Goal: Use online tool/utility: Utilize a website feature to perform a specific function

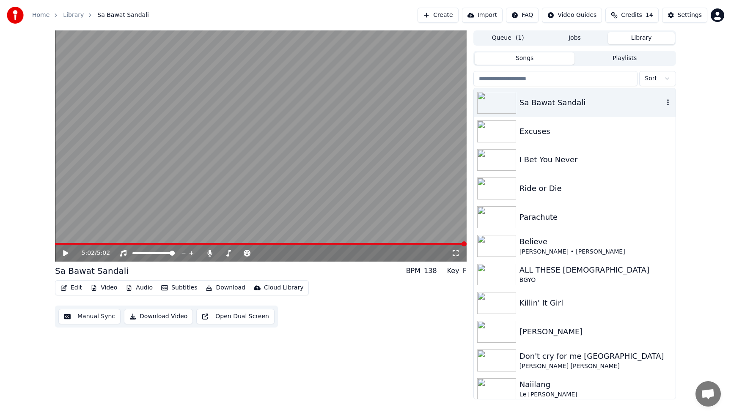
click at [505, 101] on img at bounding box center [496, 103] width 39 height 22
click at [647, 36] on button "Library" at bounding box center [641, 38] width 67 height 12
click at [647, 37] on button "Library" at bounding box center [641, 38] width 67 height 12
drag, startPoint x: 646, startPoint y: 38, endPoint x: 596, endPoint y: 57, distance: 53.4
click at [645, 39] on button "Library" at bounding box center [641, 38] width 67 height 12
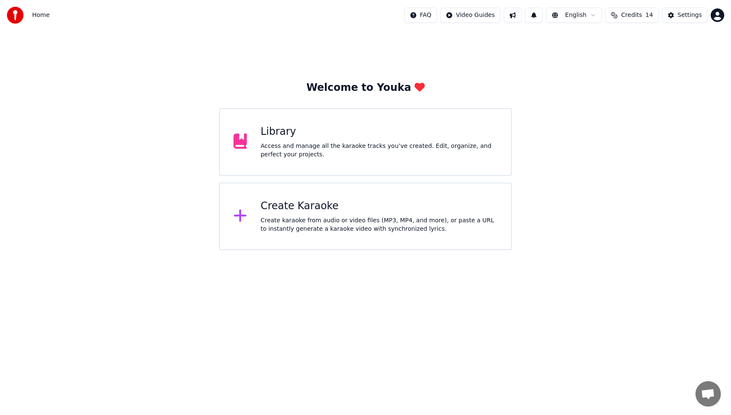
click at [321, 151] on div "Access and manage all the karaoke tracks you’ve created. Edit, organize, and pe…" at bounding box center [379, 150] width 237 height 17
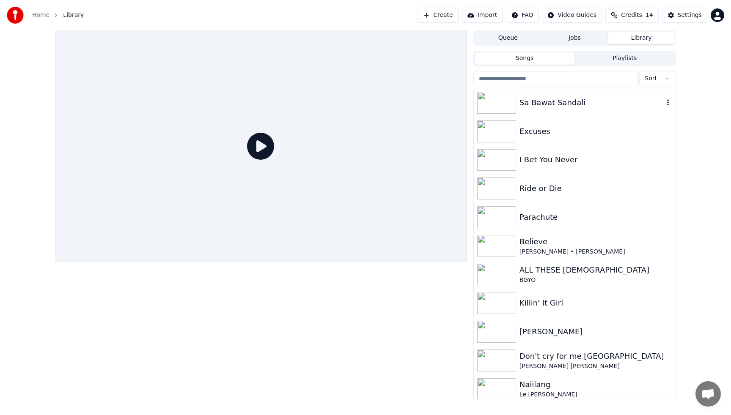
click at [562, 102] on div "Sa Bawat Sandali" at bounding box center [591, 103] width 144 height 12
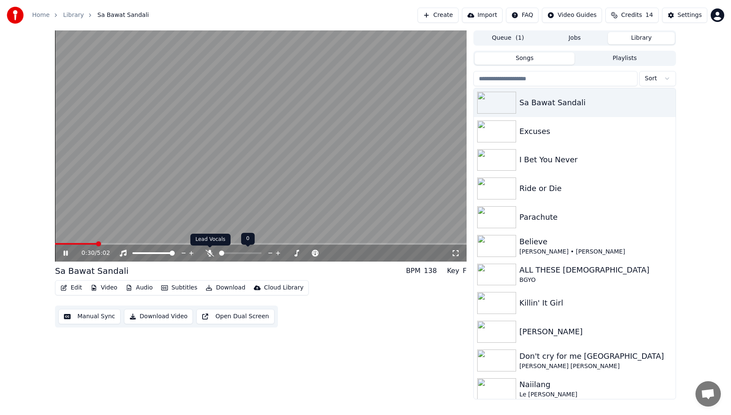
click at [209, 253] on icon at bounding box center [210, 253] width 8 height 7
click at [209, 253] on icon at bounding box center [209, 253] width 5 height 7
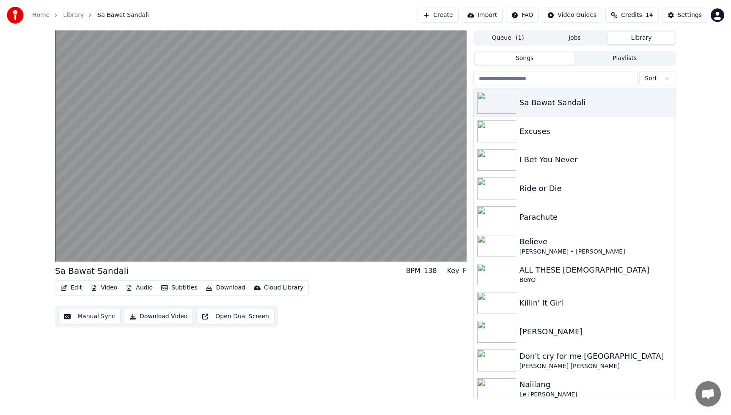
click at [104, 287] on button "Video" at bounding box center [103, 288] width 33 height 12
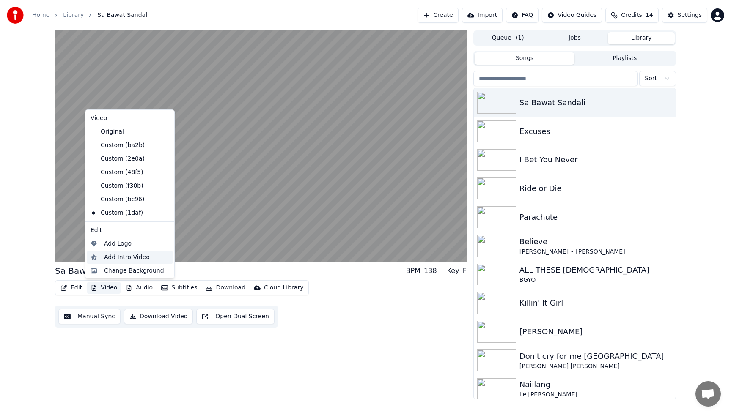
click at [122, 259] on div "Add Intro Video" at bounding box center [127, 257] width 46 height 8
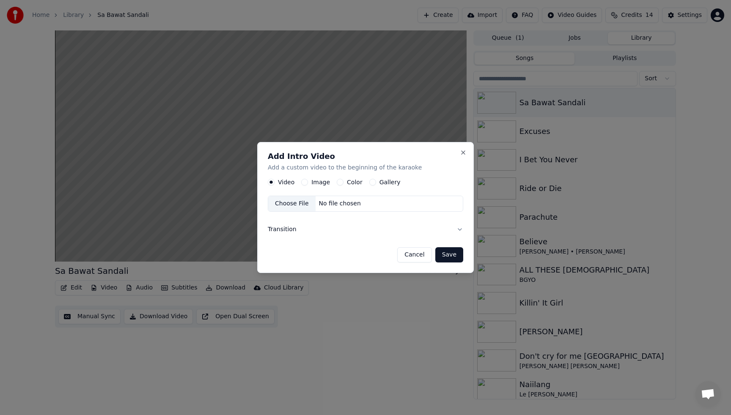
click at [292, 206] on div "Choose File" at bounding box center [291, 203] width 47 height 15
click at [313, 181] on label "Image" at bounding box center [320, 182] width 19 height 6
click at [308, 181] on button "Image" at bounding box center [304, 182] width 7 height 7
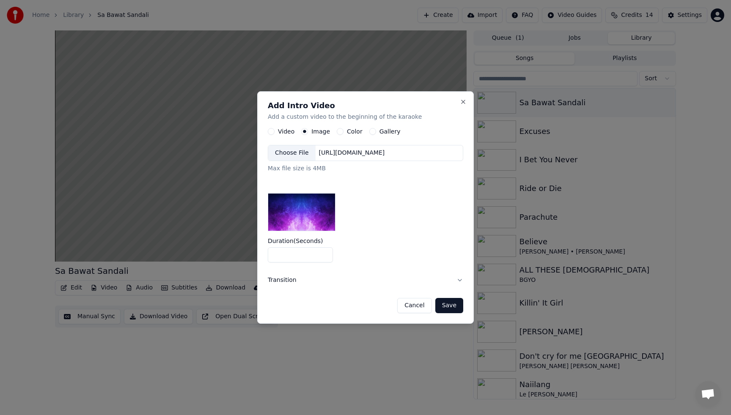
click at [288, 154] on div "Choose File" at bounding box center [291, 152] width 47 height 15
click at [450, 305] on button "Save" at bounding box center [449, 305] width 28 height 15
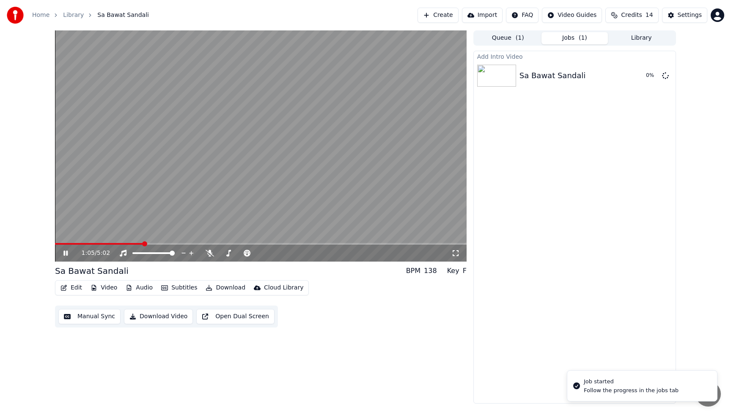
click at [63, 253] on icon at bounding box center [65, 253] width 4 height 5
click at [649, 78] on button "Play" at bounding box center [645, 75] width 27 height 15
click at [67, 255] on icon at bounding box center [65, 253] width 4 height 5
click at [55, 245] on span at bounding box center [57, 244] width 5 height 5
click at [144, 288] on button "Audio" at bounding box center [139, 288] width 34 height 12
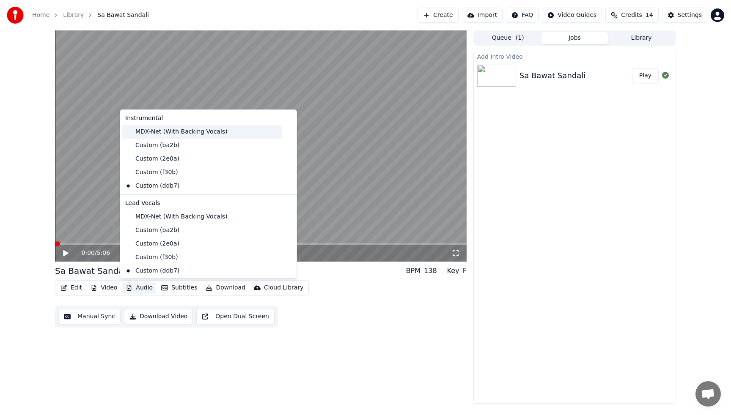
click at [181, 132] on div "MDX-Net (With Backing Vocals)" at bounding box center [202, 132] width 160 height 14
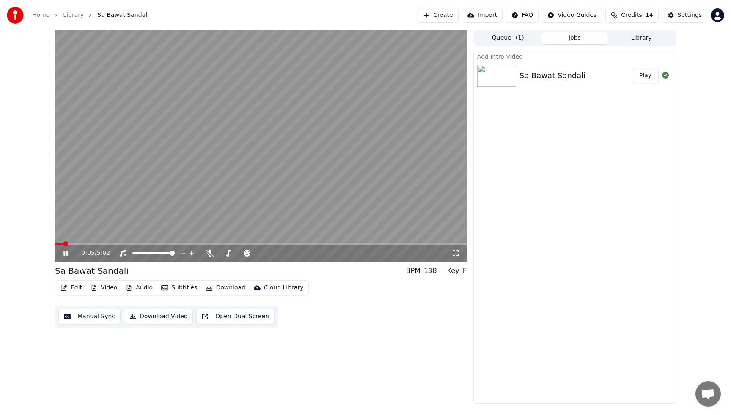
click at [66, 253] on icon at bounding box center [65, 253] width 4 height 5
click at [66, 253] on icon at bounding box center [65, 253] width 5 height 6
click at [209, 253] on icon at bounding box center [210, 253] width 8 height 7
click at [68, 253] on icon at bounding box center [72, 253] width 20 height 7
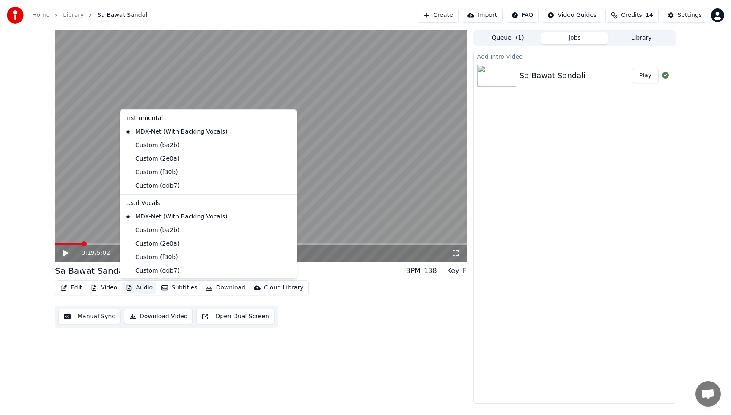
click at [150, 288] on button "Audio" at bounding box center [139, 288] width 34 height 12
click at [161, 187] on div "Custom (ddb7)" at bounding box center [202, 186] width 160 height 14
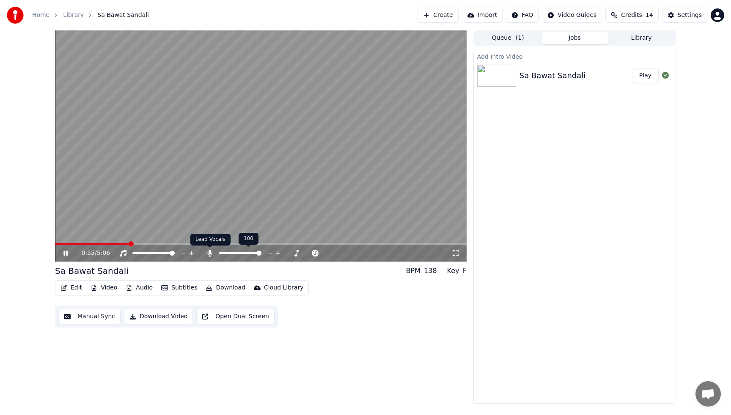
click at [212, 251] on icon at bounding box center [210, 253] width 8 height 7
click at [68, 254] on icon at bounding box center [72, 253] width 20 height 7
click at [384, 315] on div "Edit Video Audio Subtitles Download Cloud Library Manual Sync Download Video Op…" at bounding box center [261, 303] width 412 height 47
click at [171, 318] on button "Download Video" at bounding box center [158, 316] width 69 height 15
click at [586, 254] on div "Export [.mp4] Sa Bawat Sandali Show Add Intro Video Sa Bawat Sandali Play" at bounding box center [574, 227] width 203 height 353
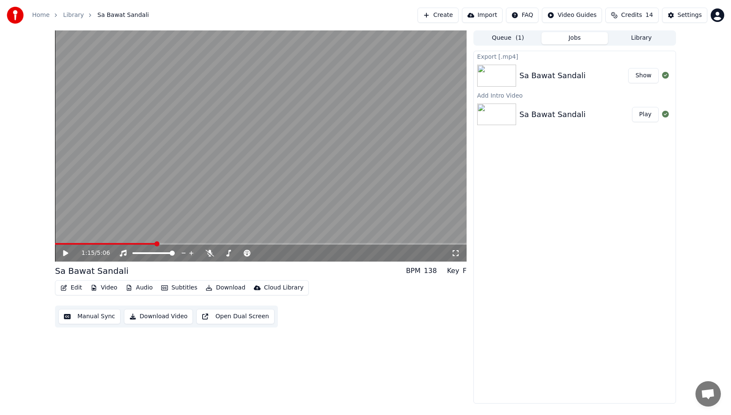
click at [485, 325] on div "Export [.mp4] Sa Bawat Sandali Show Add Intro Video Sa Bawat Sandali Play" at bounding box center [574, 227] width 203 height 353
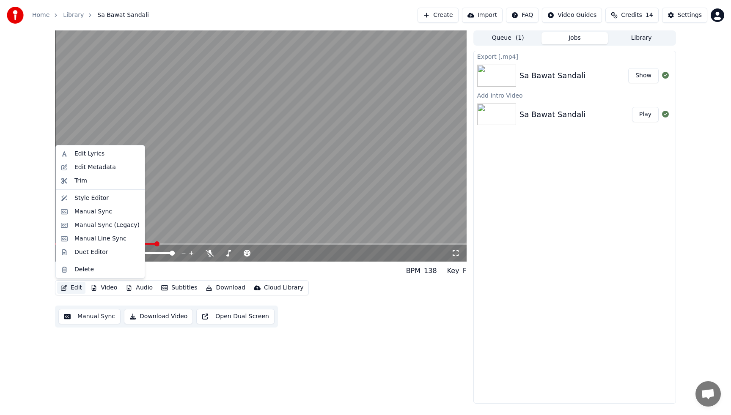
click at [77, 289] on button "Edit" at bounding box center [71, 288] width 28 height 12
click at [87, 200] on div "Style Editor" at bounding box center [91, 198] width 34 height 8
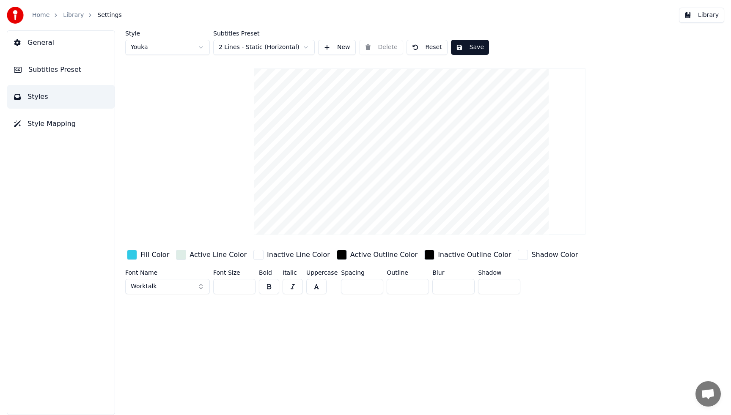
click at [132, 255] on div "button" at bounding box center [132, 255] width 10 height 10
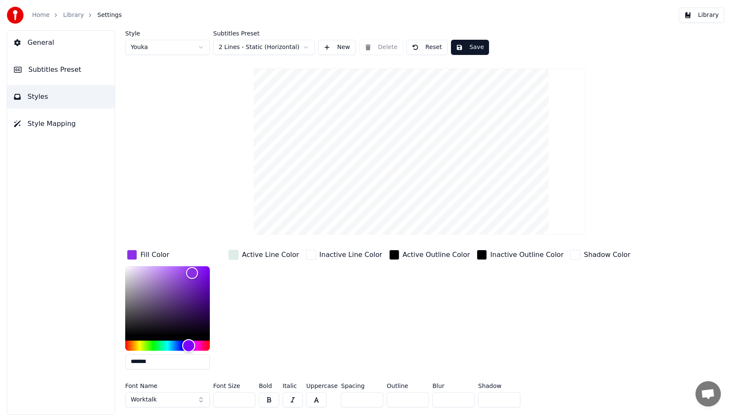
drag, startPoint x: 172, startPoint y: 346, endPoint x: 189, endPoint y: 346, distance: 16.9
click at [189, 346] on div "Hue" at bounding box center [188, 345] width 13 height 13
type input "*******"
drag, startPoint x: 189, startPoint y: 272, endPoint x: 173, endPoint y: 273, distance: 16.5
click at [173, 273] on div "Color" at bounding box center [172, 273] width 13 height 13
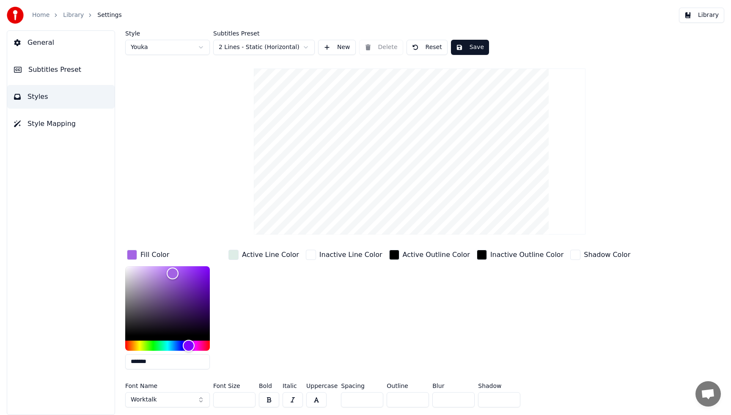
click at [274, 320] on div "Active Line Color" at bounding box center [264, 312] width 74 height 128
click at [201, 404] on button "Worktalk" at bounding box center [167, 399] width 85 height 15
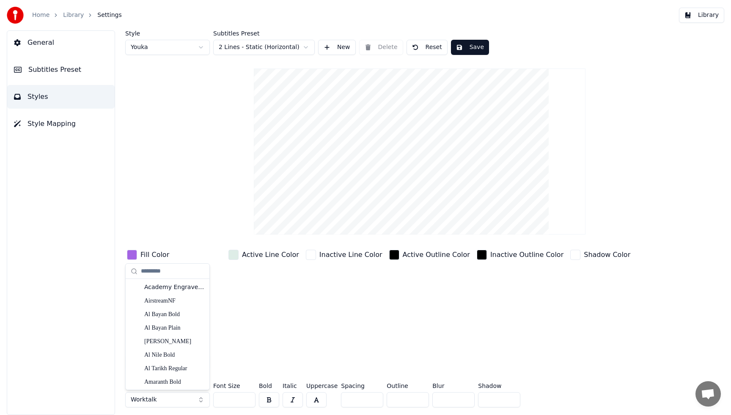
click at [201, 403] on button "Worktalk" at bounding box center [167, 399] width 85 height 15
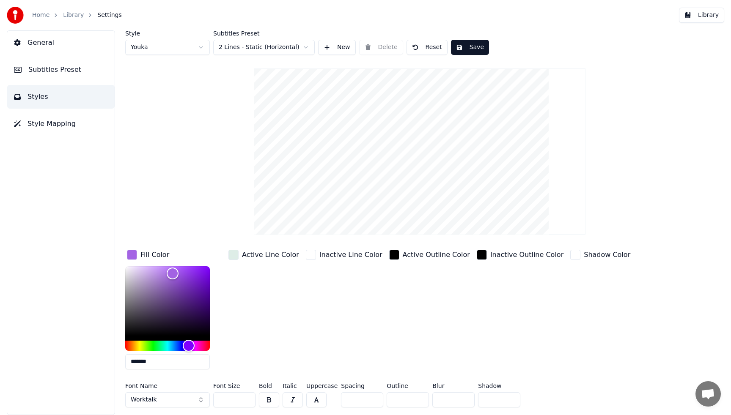
click at [201, 401] on button "Worktalk" at bounding box center [167, 399] width 85 height 15
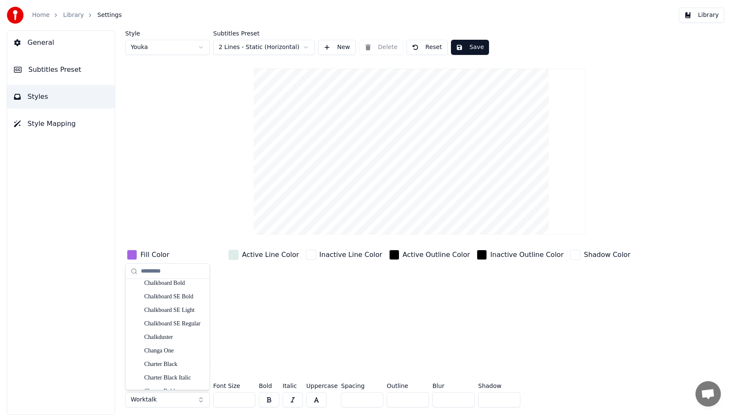
scroll to position [1761, 0]
click at [166, 380] on div "Cherish Moment" at bounding box center [174, 380] width 60 height 8
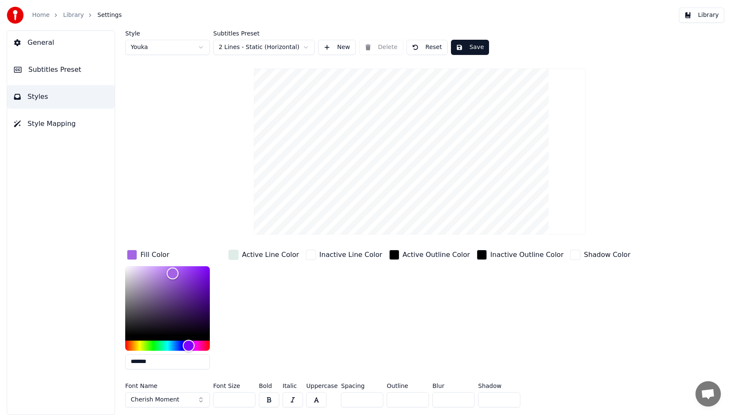
drag, startPoint x: 238, startPoint y: 400, endPoint x: 199, endPoint y: 399, distance: 38.9
click at [199, 399] on div "Font Name Cherish Moment Font Size ** Bold Italic Uppercase Spacing * Outline *…" at bounding box center [381, 397] width 512 height 28
type input "***"
click at [473, 46] on button "Save" at bounding box center [470, 47] width 38 height 15
click at [704, 20] on button "Library" at bounding box center [701, 15] width 45 height 15
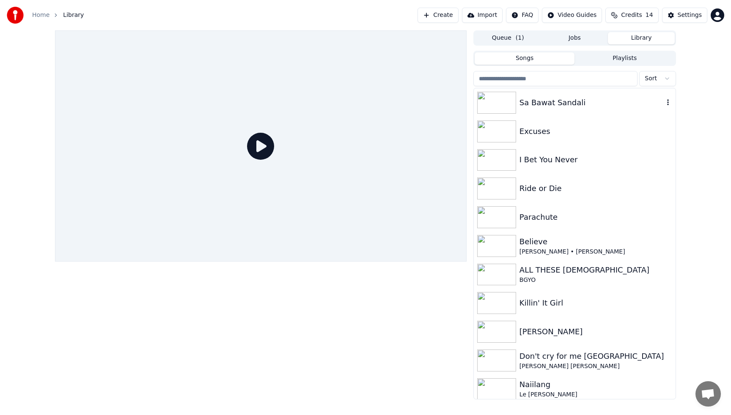
click at [573, 104] on div "Sa Bawat Sandali" at bounding box center [591, 103] width 144 height 12
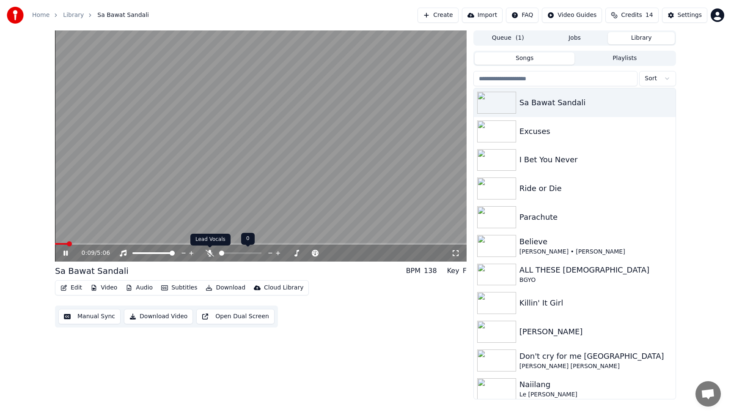
click at [209, 252] on icon at bounding box center [210, 253] width 8 height 7
click at [64, 254] on icon at bounding box center [65, 253] width 4 height 5
click at [109, 287] on button "Video" at bounding box center [103, 288] width 33 height 12
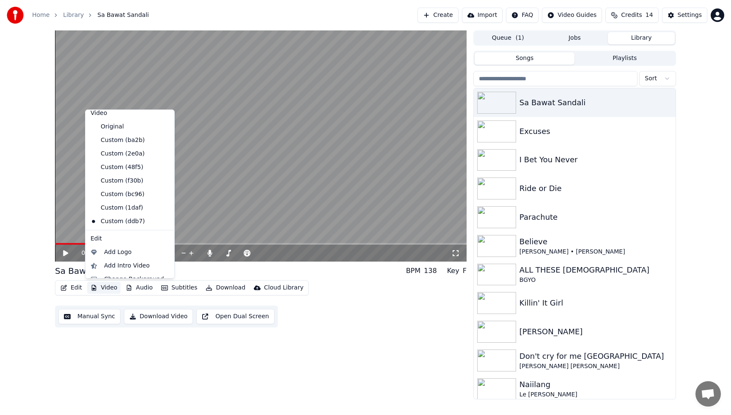
scroll to position [28, 0]
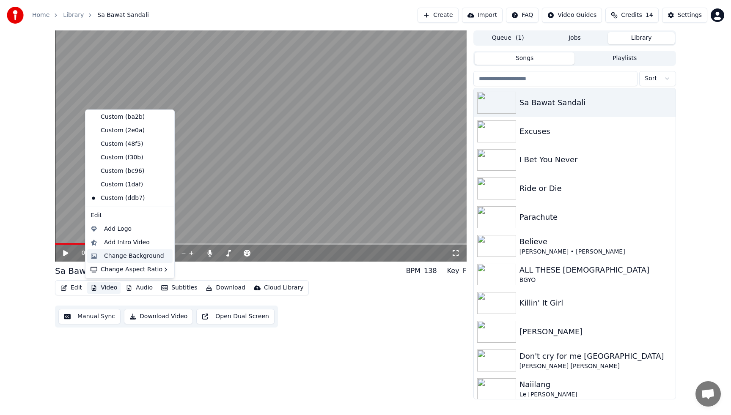
click at [127, 257] on div "Change Background" at bounding box center [134, 256] width 60 height 8
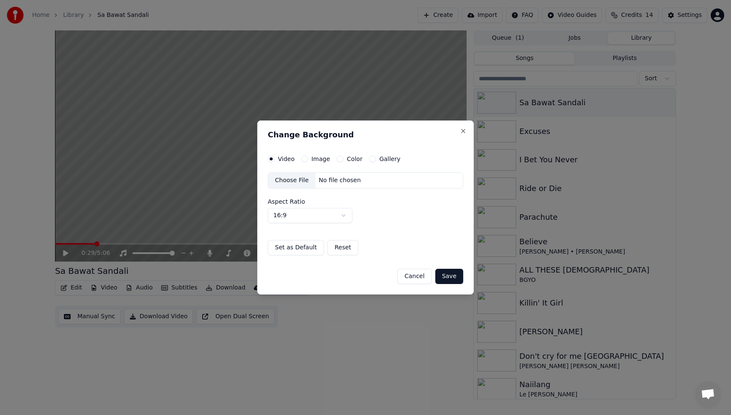
click at [284, 179] on div "Choose File" at bounding box center [291, 180] width 47 height 15
click at [412, 279] on button "Cancel" at bounding box center [414, 276] width 34 height 15
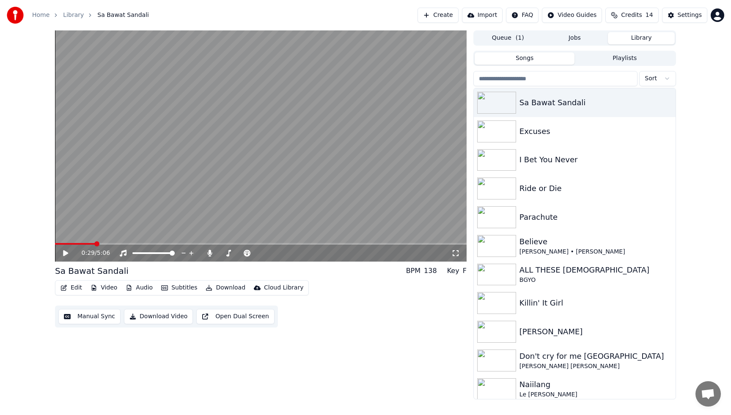
click at [108, 289] on button "Video" at bounding box center [103, 288] width 33 height 12
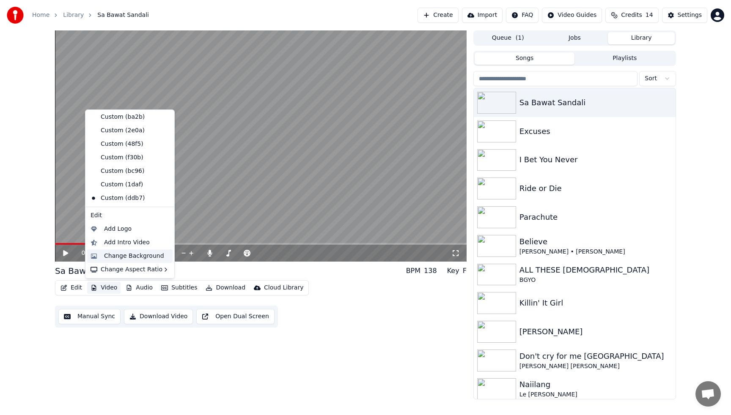
click at [118, 257] on div "Change Background" at bounding box center [134, 256] width 60 height 8
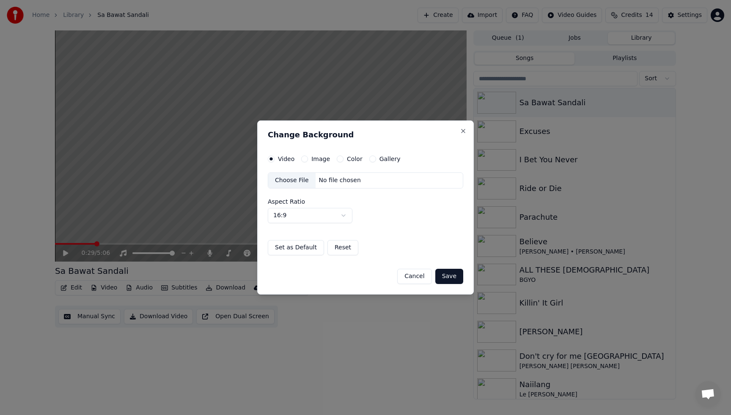
click at [317, 159] on label "Image" at bounding box center [320, 159] width 19 height 6
click at [308, 159] on button "Image" at bounding box center [304, 159] width 7 height 7
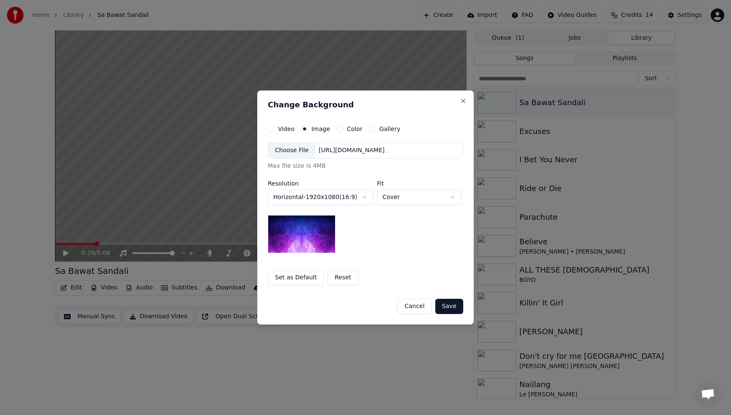
click at [283, 150] on div "Choose File" at bounding box center [291, 150] width 47 height 15
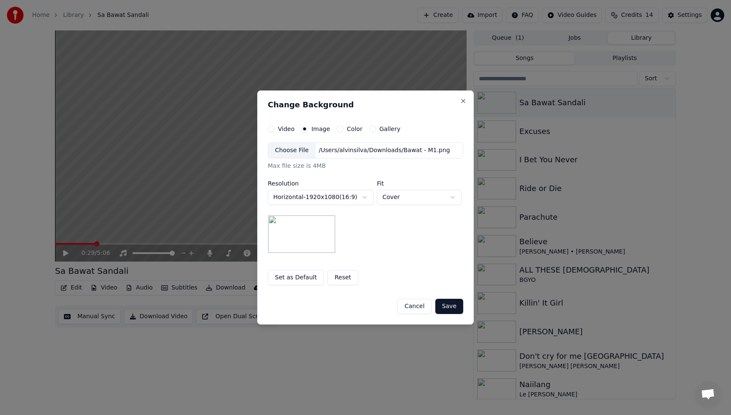
click at [455, 306] on button "Save" at bounding box center [449, 306] width 28 height 15
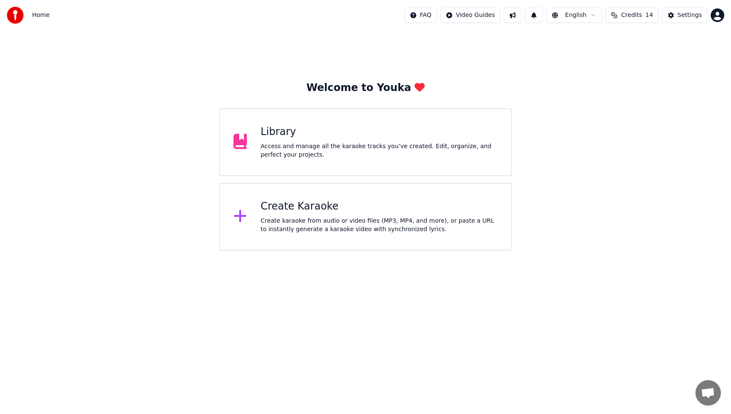
click at [303, 139] on div "Library Access and manage all the karaoke tracks you’ve created. Edit, organize…" at bounding box center [379, 142] width 237 height 34
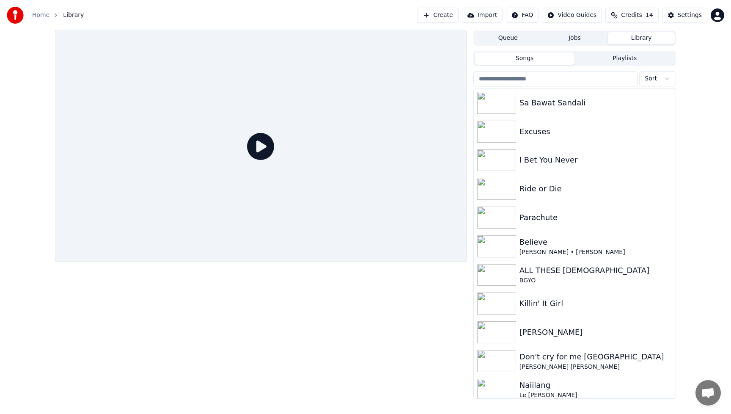
click at [645, 37] on button "Library" at bounding box center [641, 38] width 67 height 12
click at [568, 108] on div "Sa Bawat Sandali" at bounding box center [591, 103] width 144 height 12
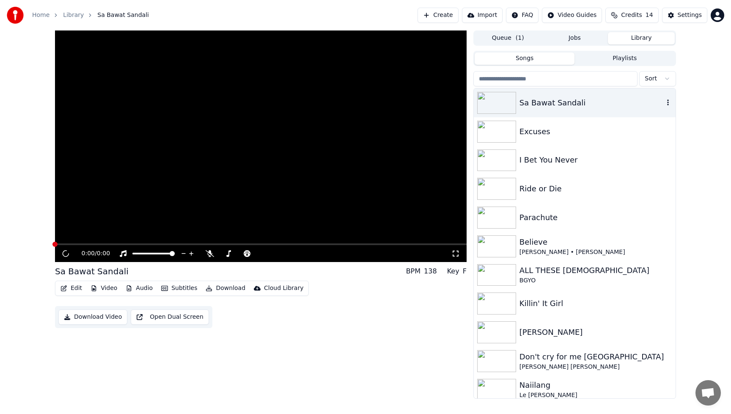
click at [568, 108] on div "Sa Bawat Sandali" at bounding box center [591, 103] width 144 height 12
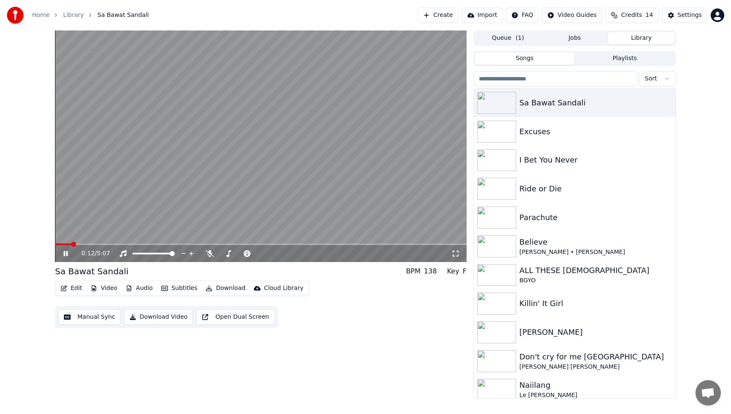
click at [66, 254] on icon at bounding box center [72, 253] width 20 height 7
click at [108, 287] on button "Video" at bounding box center [103, 288] width 33 height 12
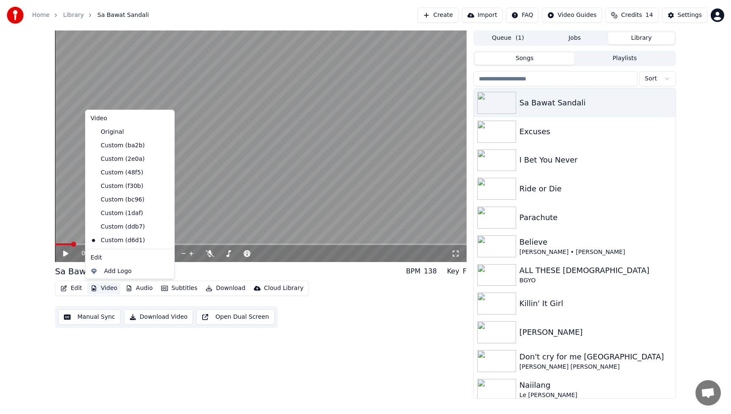
scroll to position [42, 0]
click at [123, 256] on div "Change Background" at bounding box center [134, 256] width 60 height 8
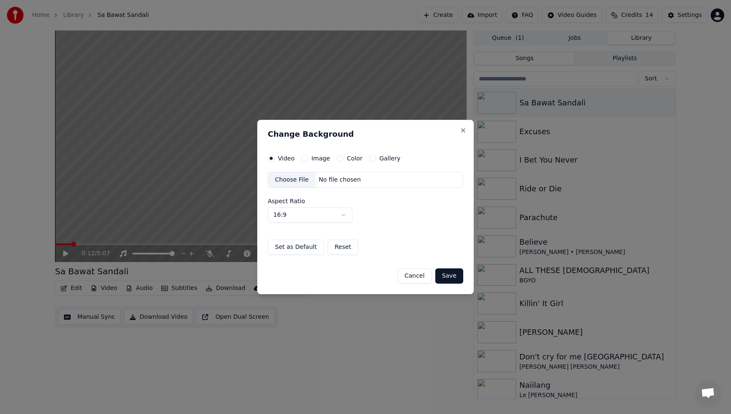
click at [283, 181] on div "Choose File" at bounding box center [291, 179] width 47 height 15
click at [288, 181] on div "Choose File" at bounding box center [291, 179] width 47 height 15
click at [290, 181] on div "Choose File" at bounding box center [291, 179] width 47 height 15
click at [456, 278] on button "Save" at bounding box center [449, 275] width 28 height 15
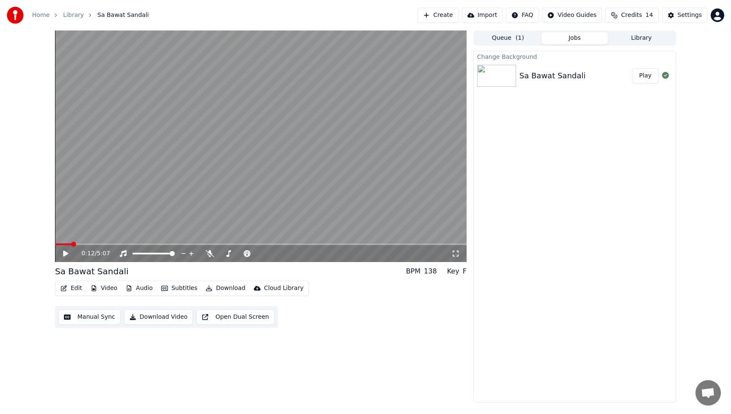
click at [640, 76] on button "Play" at bounding box center [645, 75] width 27 height 15
click at [208, 253] on icon at bounding box center [210, 253] width 8 height 7
click at [63, 254] on icon at bounding box center [65, 253] width 4 height 5
click at [105, 288] on button "Video" at bounding box center [103, 288] width 33 height 12
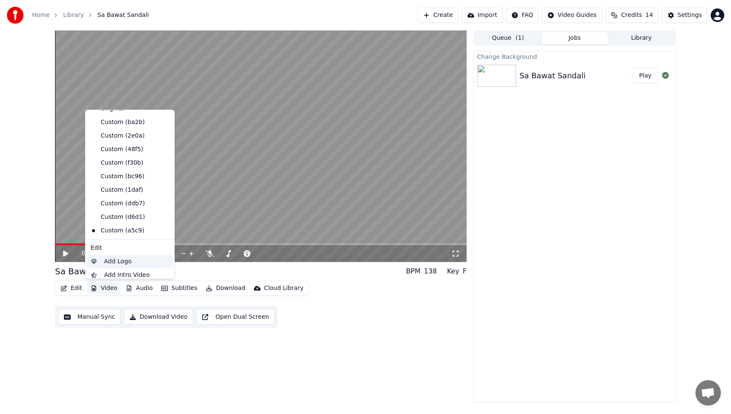
scroll to position [55, 0]
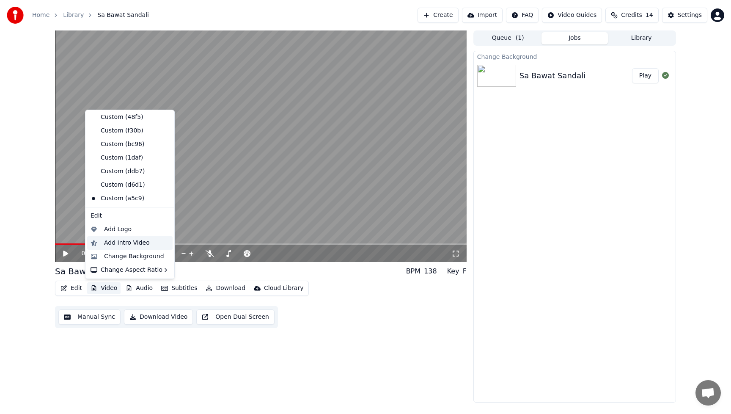
click at [115, 242] on div "Add Intro Video" at bounding box center [127, 243] width 46 height 8
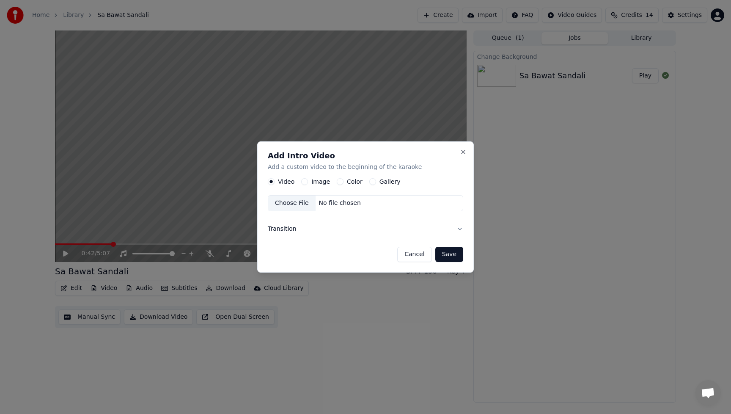
click at [316, 180] on label "Image" at bounding box center [320, 181] width 19 height 6
click at [308, 180] on button "Image" at bounding box center [304, 181] width 7 height 7
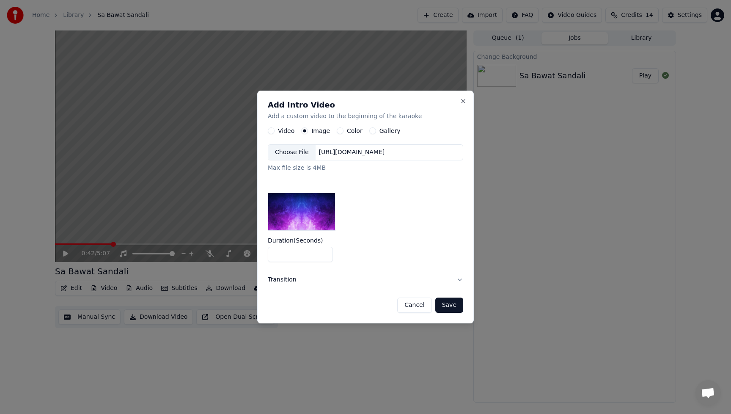
click at [285, 151] on div "Choose File" at bounding box center [291, 152] width 47 height 15
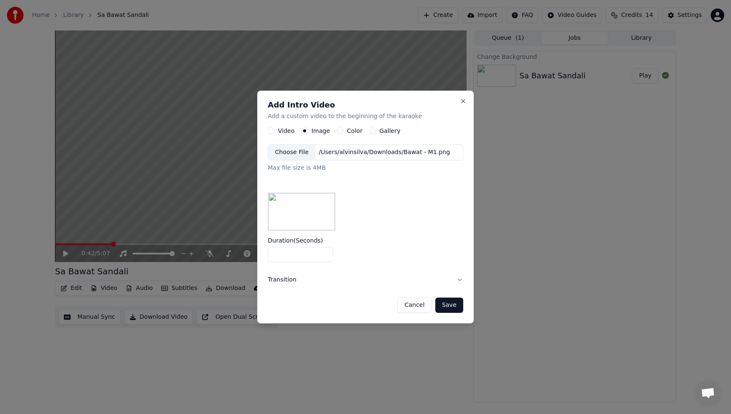
click at [454, 304] on button "Save" at bounding box center [449, 304] width 28 height 15
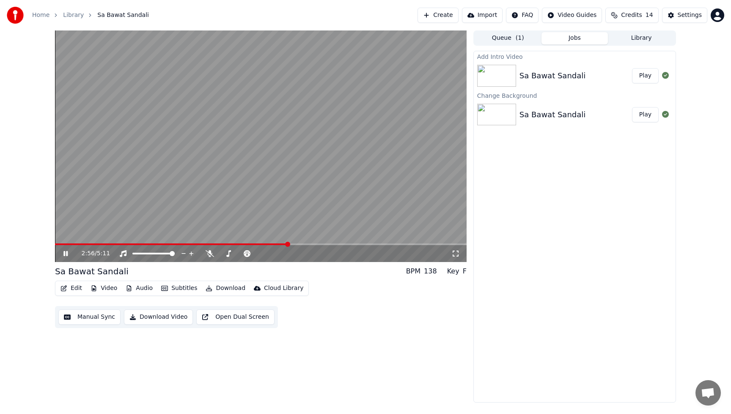
click at [647, 77] on button "Play" at bounding box center [645, 75] width 27 height 15
click at [208, 253] on icon at bounding box center [210, 253] width 8 height 7
click at [208, 253] on icon at bounding box center [209, 253] width 5 height 7
click at [650, 76] on button "Play" at bounding box center [645, 75] width 27 height 15
click at [67, 252] on icon at bounding box center [65, 253] width 4 height 5
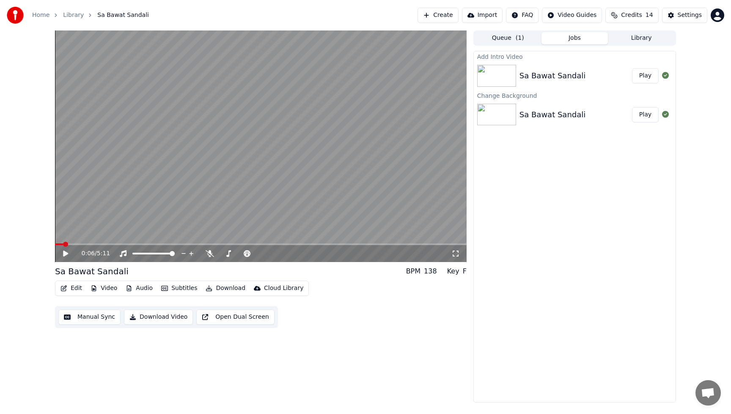
click at [164, 317] on button "Download Video" at bounding box center [158, 316] width 69 height 15
click at [55, 245] on span at bounding box center [261, 244] width 412 height 2
click at [559, 193] on div "Export [.mp4] Sa Bawat Sandali Show Add Intro Video Sa Bawat Sandali Play Chang…" at bounding box center [574, 226] width 203 height 351
click at [602, 196] on div "Export [.mp4] Sa Bawat Sandali Show Add Intro Video Sa Bawat Sandali Play Chang…" at bounding box center [574, 226] width 203 height 351
click at [109, 288] on button "Video" at bounding box center [103, 288] width 33 height 12
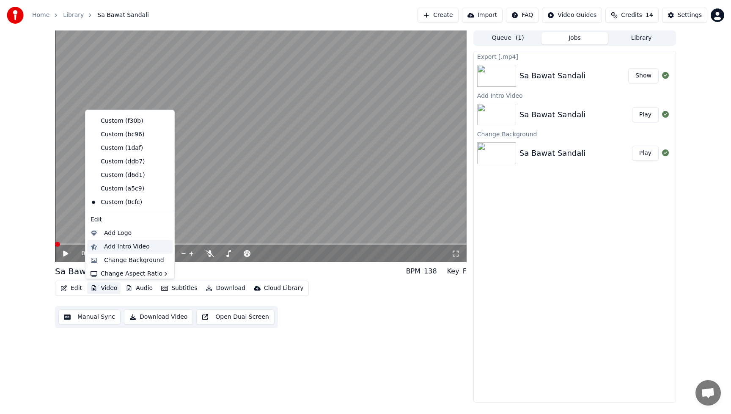
scroll to position [69, 0]
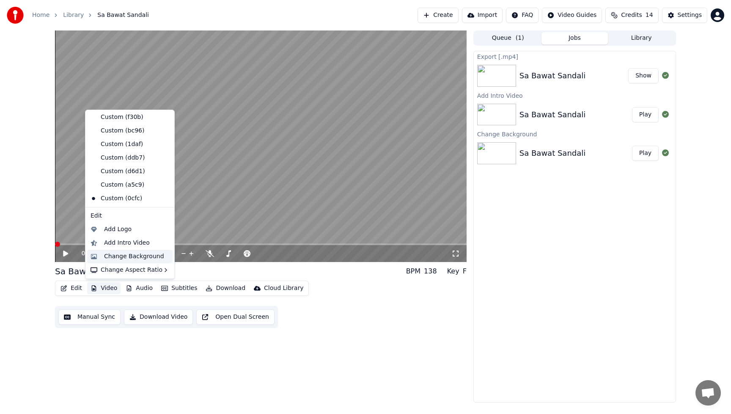
click at [121, 257] on div "Change Background" at bounding box center [134, 256] width 60 height 8
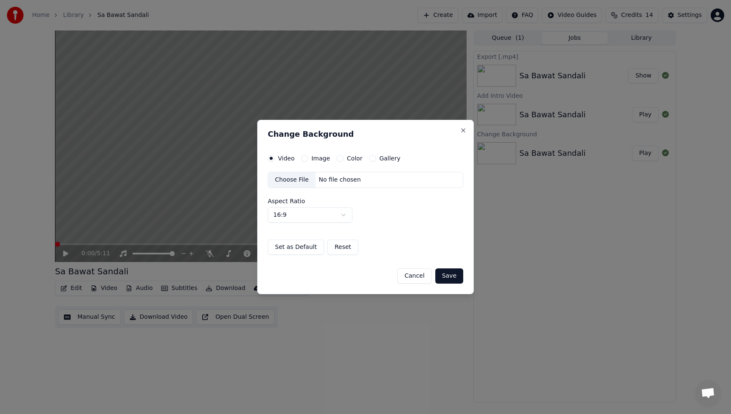
click at [293, 181] on div "Choose File" at bounding box center [291, 179] width 47 height 15
click at [454, 278] on button "Save" at bounding box center [449, 275] width 28 height 15
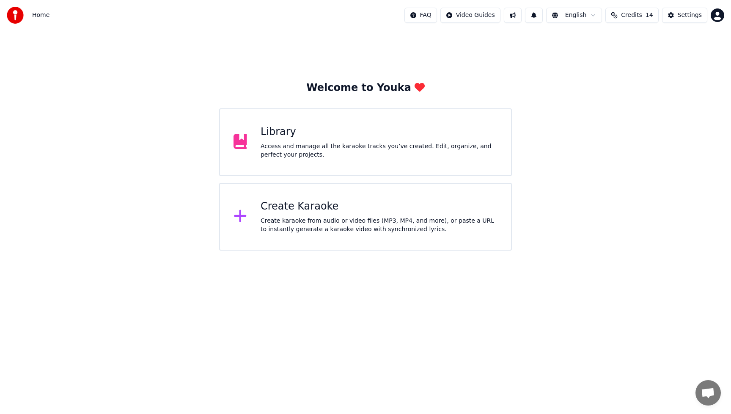
click at [319, 142] on div "Access and manage all the karaoke tracks you’ve created. Edit, organize, and pe…" at bounding box center [379, 150] width 237 height 17
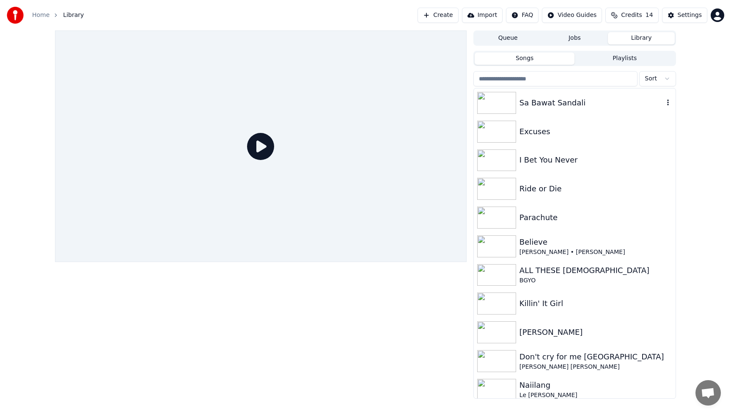
click at [559, 103] on div "Sa Bawat Sandali" at bounding box center [591, 103] width 144 height 12
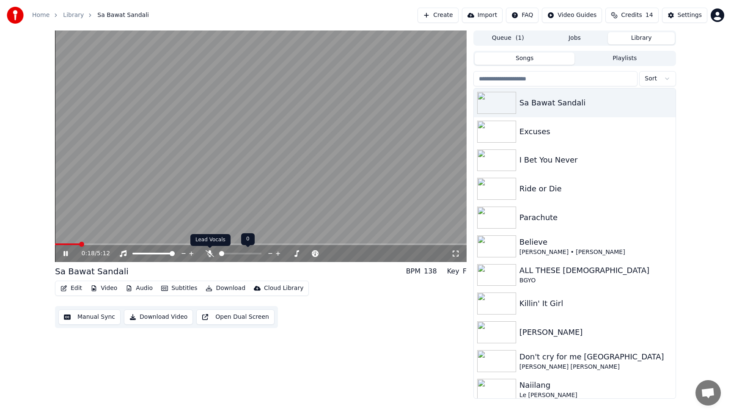
click at [207, 250] on icon at bounding box center [210, 253] width 8 height 7
click at [65, 255] on icon at bounding box center [65, 253] width 4 height 5
click at [109, 288] on button "Video" at bounding box center [103, 288] width 33 height 12
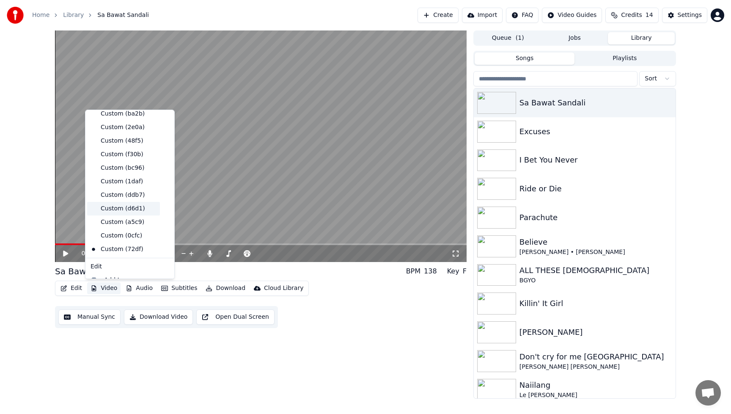
scroll to position [82, 0]
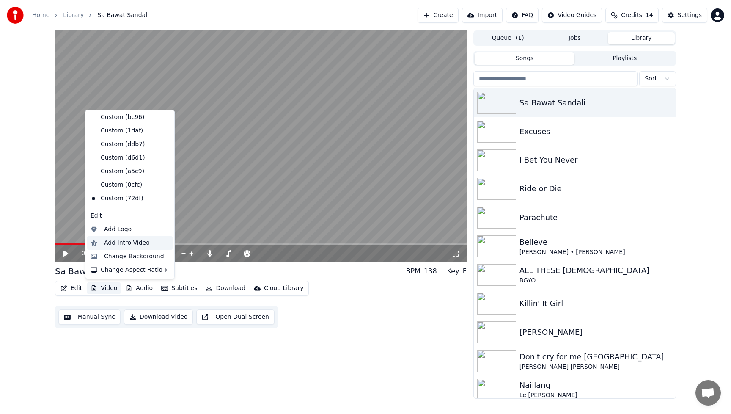
click at [113, 242] on div "Add Intro Video" at bounding box center [127, 243] width 46 height 8
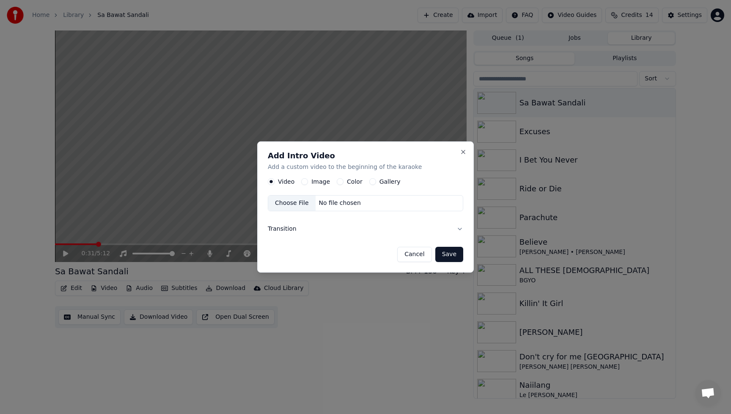
click at [314, 181] on label "Image" at bounding box center [320, 181] width 19 height 6
click at [308, 181] on button "Image" at bounding box center [304, 181] width 7 height 7
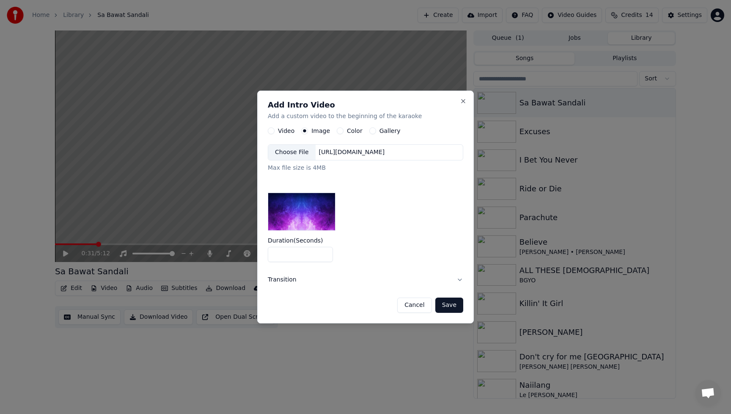
click at [285, 153] on div "Choose File" at bounding box center [291, 152] width 47 height 15
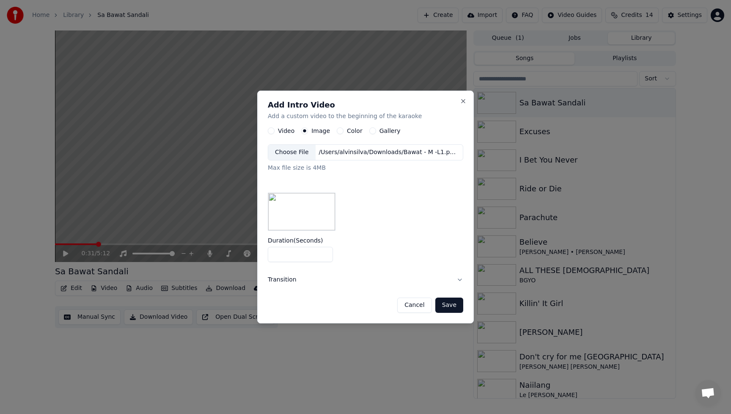
click at [448, 304] on button "Save" at bounding box center [449, 304] width 28 height 15
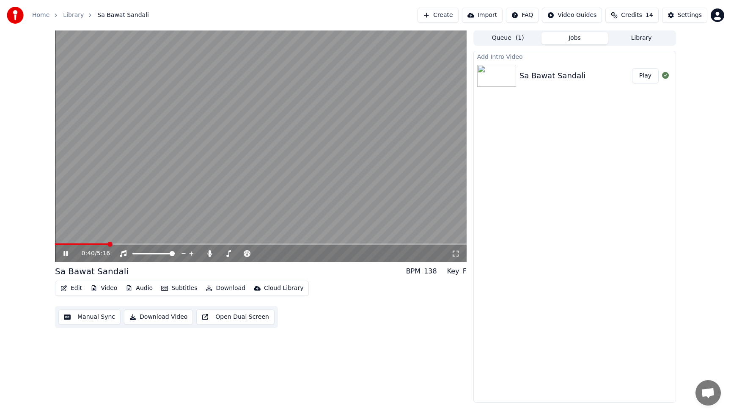
click at [146, 287] on button "Audio" at bounding box center [139, 288] width 34 height 12
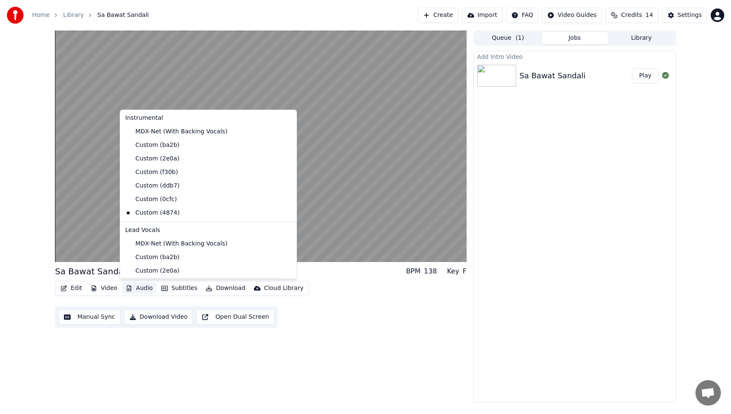
scroll to position [0, 0]
click at [144, 199] on div "Custom (0cfc)" at bounding box center [202, 200] width 160 height 14
click at [144, 199] on video at bounding box center [261, 145] width 412 height 231
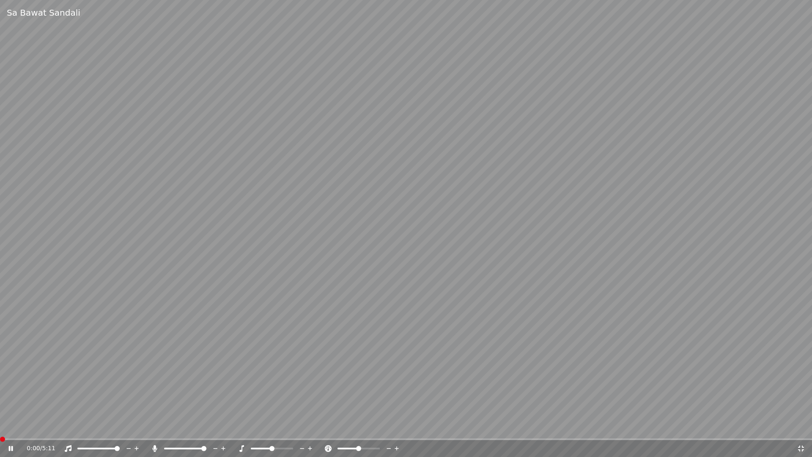
click at [627, 299] on video at bounding box center [406, 228] width 812 height 457
click at [730, 413] on icon at bounding box center [801, 448] width 6 height 6
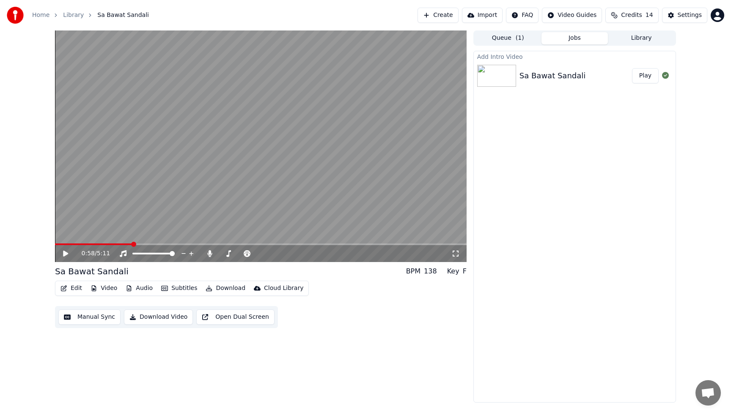
click at [64, 255] on icon at bounding box center [65, 253] width 5 height 6
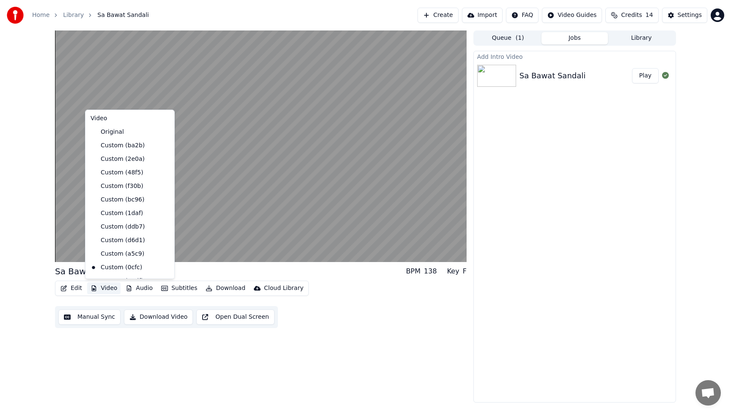
click at [112, 287] on button "Video" at bounding box center [103, 288] width 33 height 12
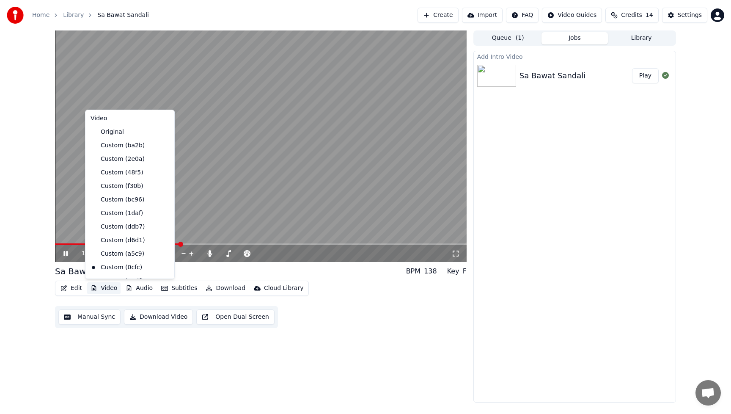
click at [64, 253] on icon at bounding box center [65, 253] width 4 height 5
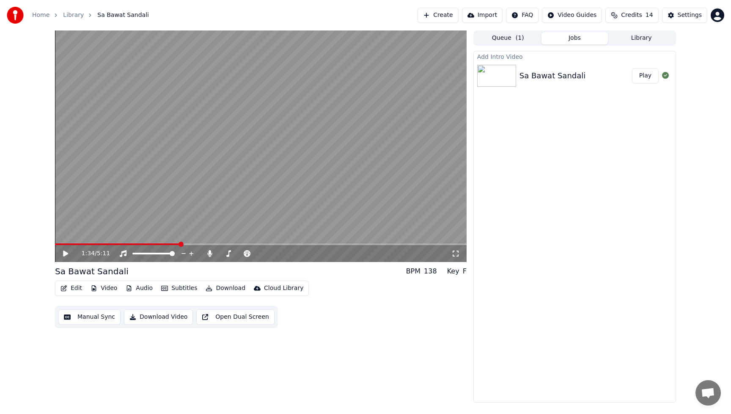
click at [646, 75] on button "Play" at bounding box center [645, 75] width 27 height 15
click at [66, 254] on icon at bounding box center [72, 253] width 20 height 7
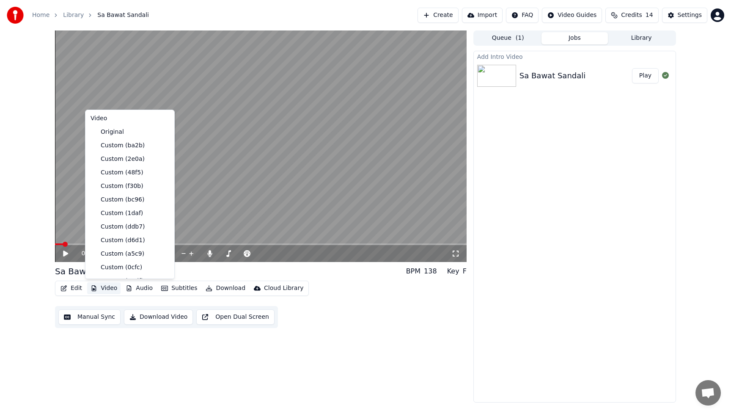
click at [113, 288] on button "Video" at bounding box center [103, 288] width 33 height 12
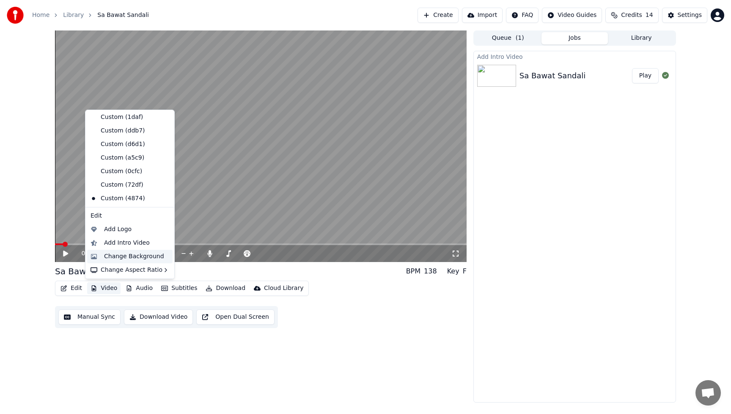
click at [128, 257] on div "Change Background" at bounding box center [134, 256] width 60 height 8
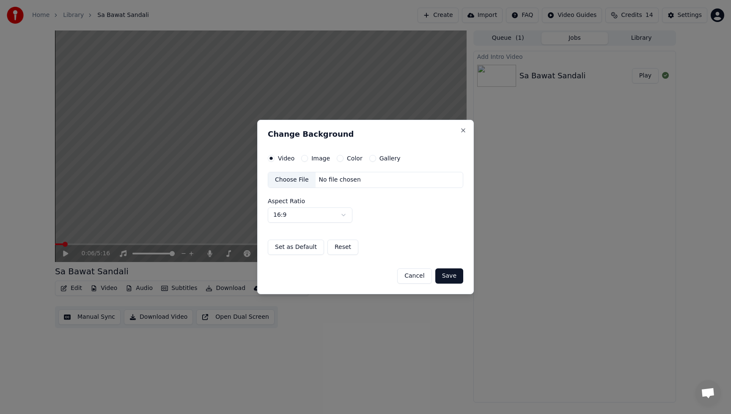
click at [295, 181] on div "Choose File" at bounding box center [291, 179] width 47 height 15
click at [449, 277] on button "Save" at bounding box center [449, 275] width 28 height 15
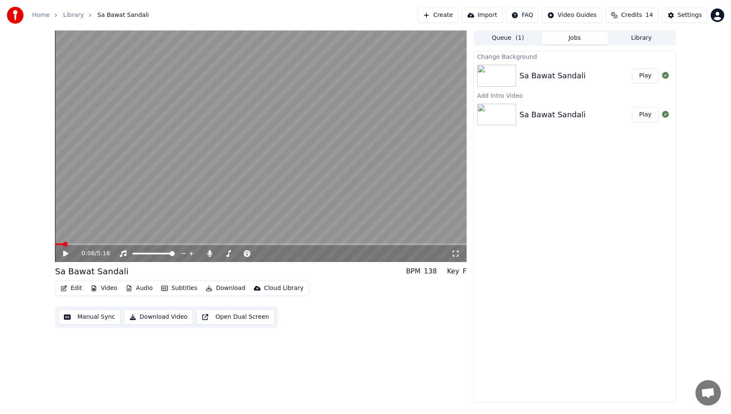
click at [647, 77] on button "Play" at bounding box center [645, 75] width 27 height 15
click at [66, 254] on icon at bounding box center [72, 253] width 20 height 7
click at [644, 74] on button "Play" at bounding box center [645, 75] width 27 height 15
click at [65, 254] on icon at bounding box center [65, 253] width 4 height 5
click at [106, 288] on button "Video" at bounding box center [103, 288] width 33 height 12
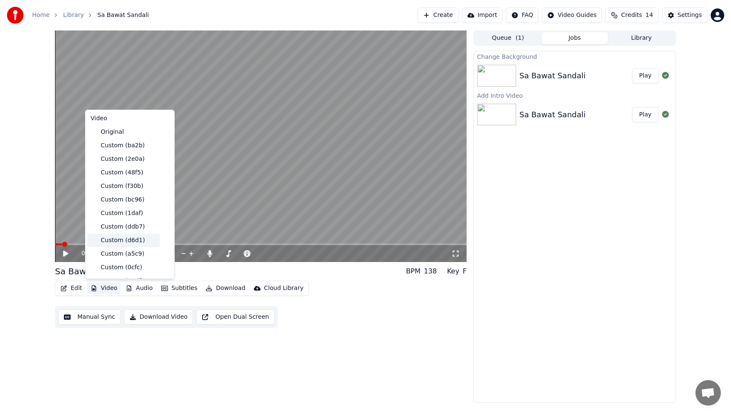
scroll to position [110, 0]
click at [118, 242] on div "Add Intro Video" at bounding box center [127, 243] width 46 height 8
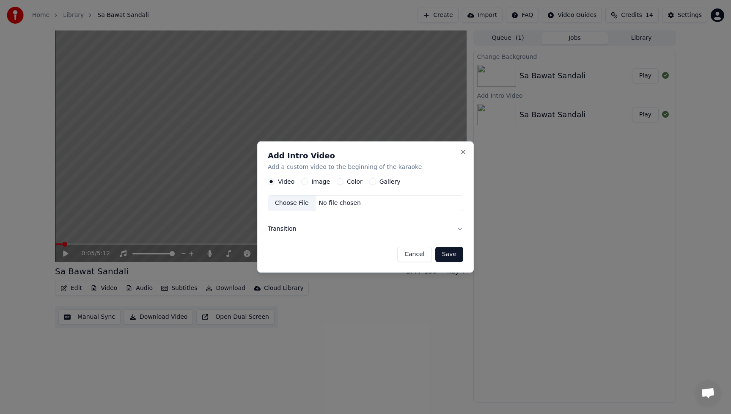
click at [321, 182] on label "Image" at bounding box center [320, 181] width 19 height 6
click at [308, 182] on button "Image" at bounding box center [304, 181] width 7 height 7
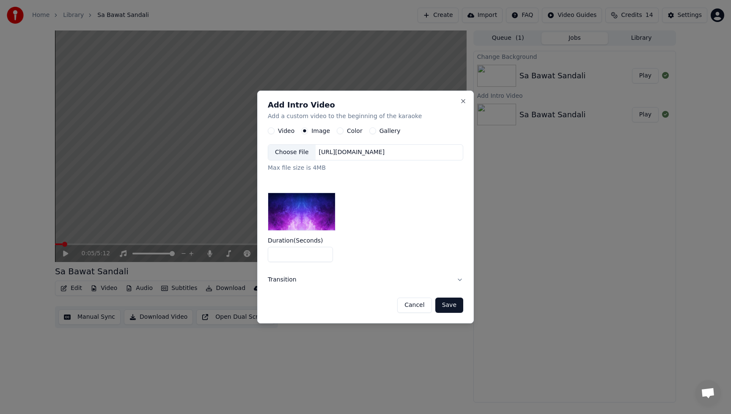
click at [287, 154] on div "Choose File" at bounding box center [291, 152] width 47 height 15
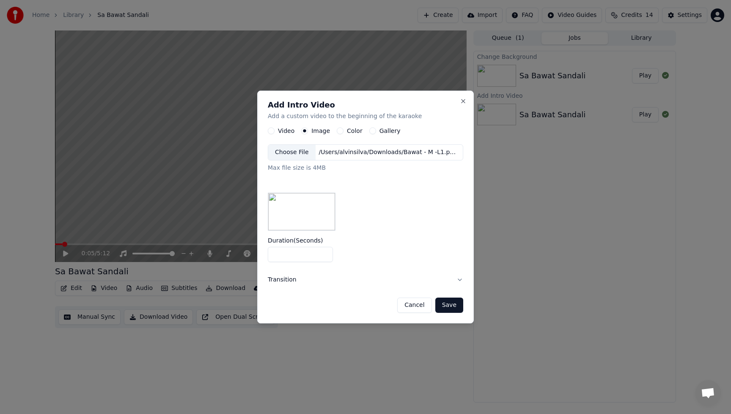
click at [456, 307] on button "Save" at bounding box center [449, 304] width 28 height 15
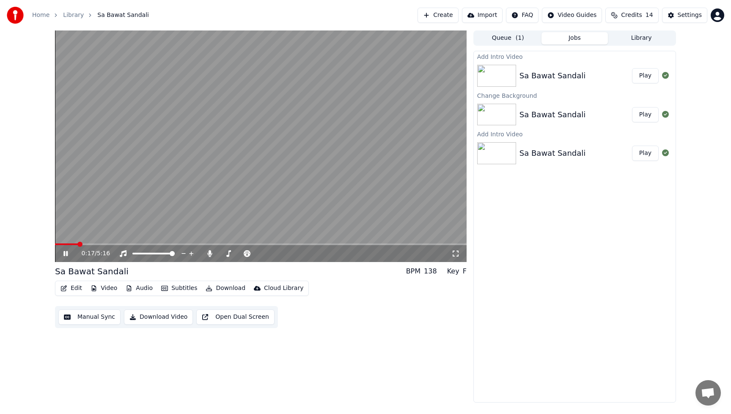
click at [66, 252] on icon at bounding box center [65, 253] width 4 height 5
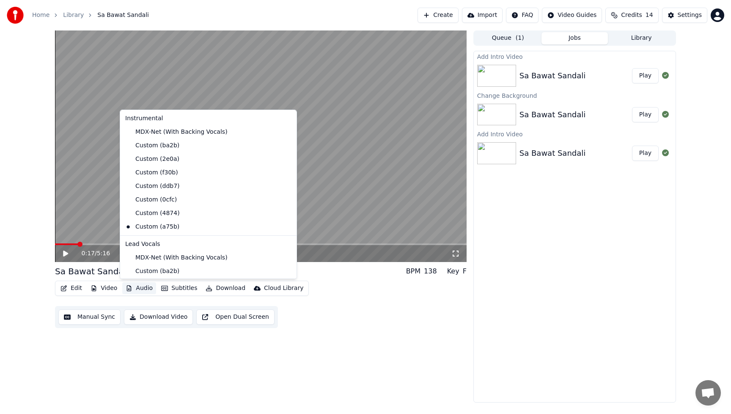
click at [141, 291] on button "Audio" at bounding box center [139, 288] width 34 height 12
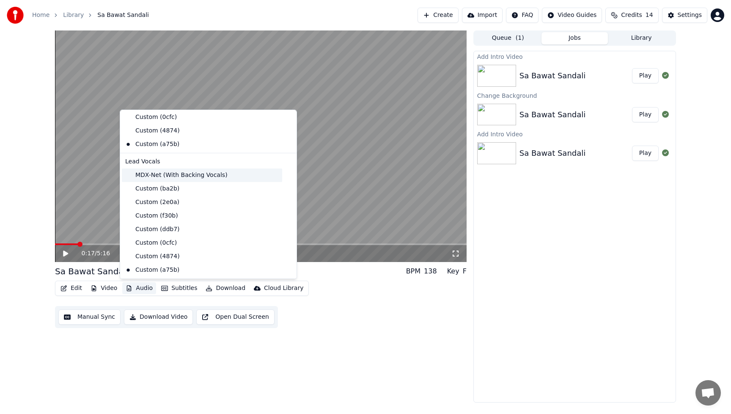
scroll to position [112, 0]
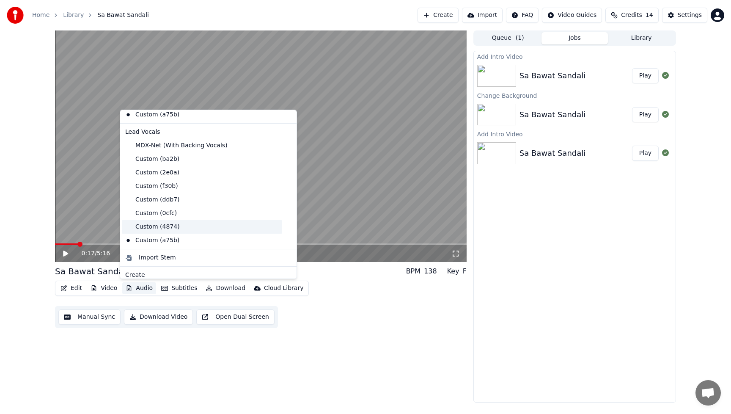
click at [149, 225] on div "Custom (4874)" at bounding box center [202, 227] width 160 height 14
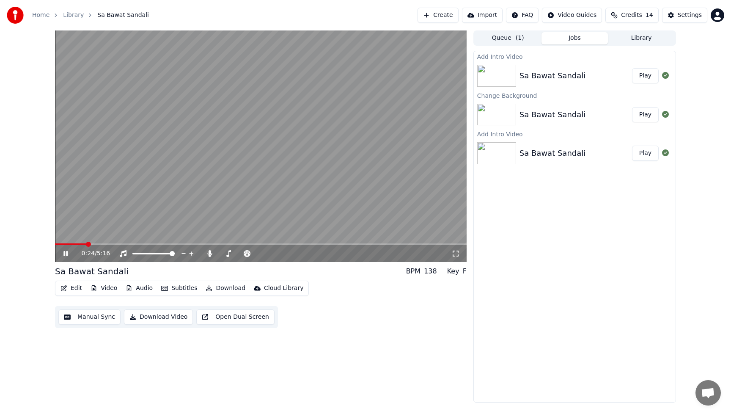
click at [145, 288] on button "Audio" at bounding box center [139, 288] width 34 height 12
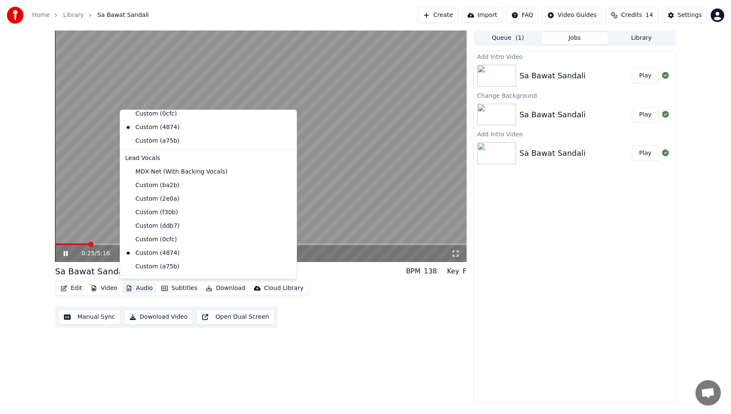
scroll to position [119, 0]
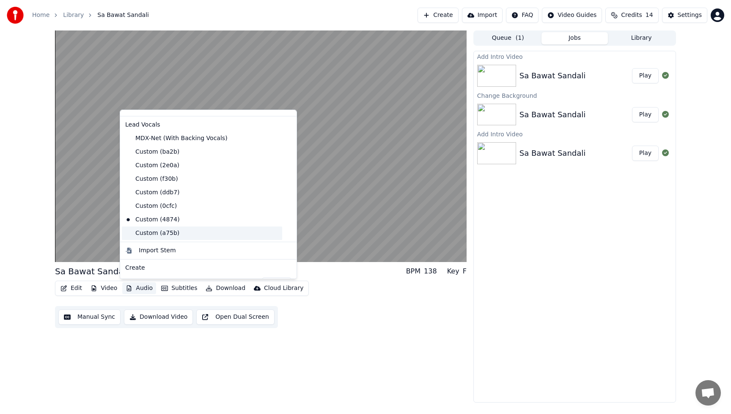
click at [150, 232] on div "Custom (a75b)" at bounding box center [202, 233] width 160 height 14
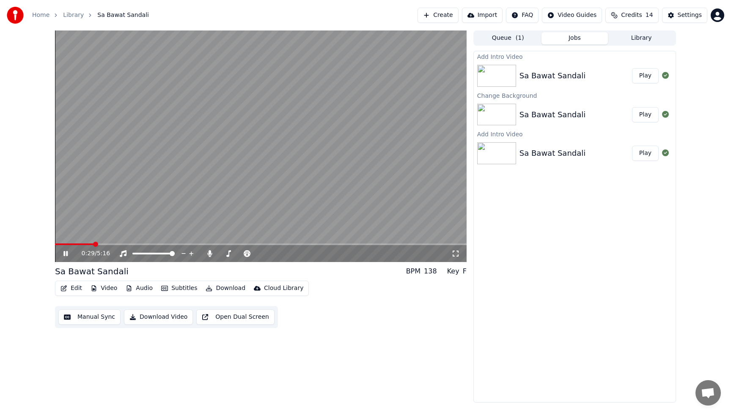
click at [144, 291] on button "Audio" at bounding box center [139, 288] width 34 height 12
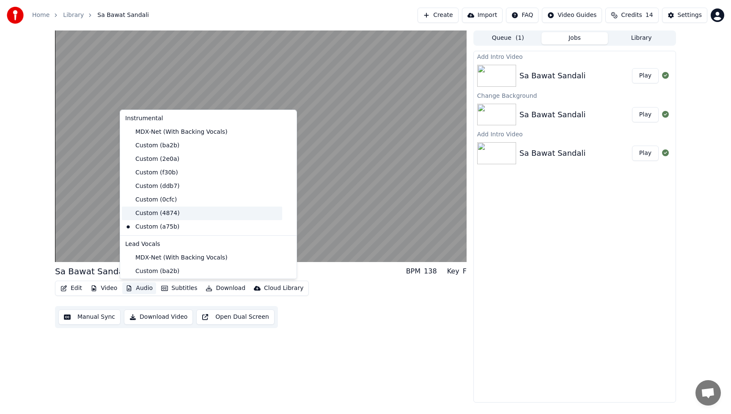
click at [140, 211] on div "Custom (4874)" at bounding box center [202, 213] width 160 height 14
click at [143, 288] on button "Audio" at bounding box center [139, 288] width 34 height 12
click at [154, 136] on div "MDX-Net (With Backing Vocals)" at bounding box center [202, 132] width 160 height 14
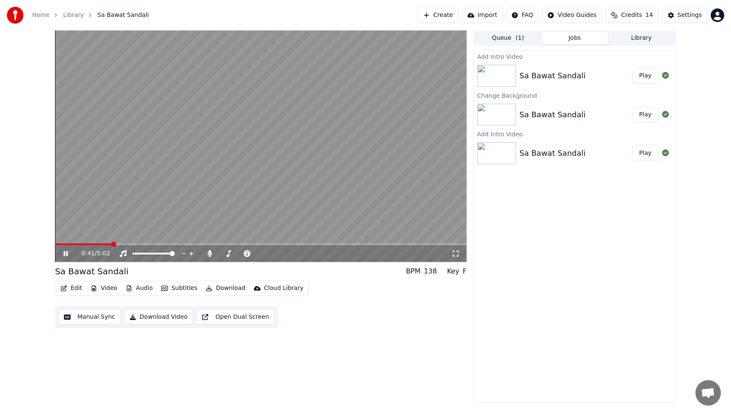
click at [142, 288] on button "Audio" at bounding box center [139, 288] width 34 height 12
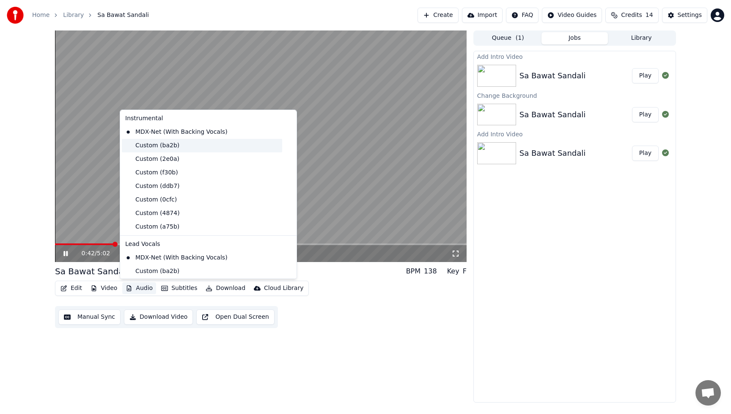
click at [151, 147] on div "Custom (ba2b)" at bounding box center [202, 146] width 160 height 14
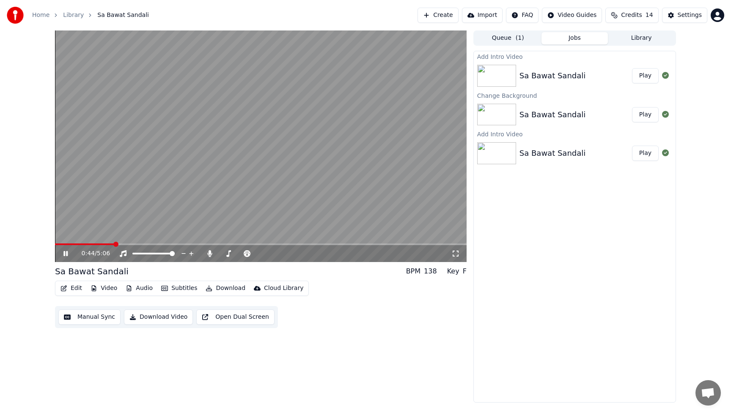
click at [143, 288] on button "Audio" at bounding box center [139, 288] width 34 height 12
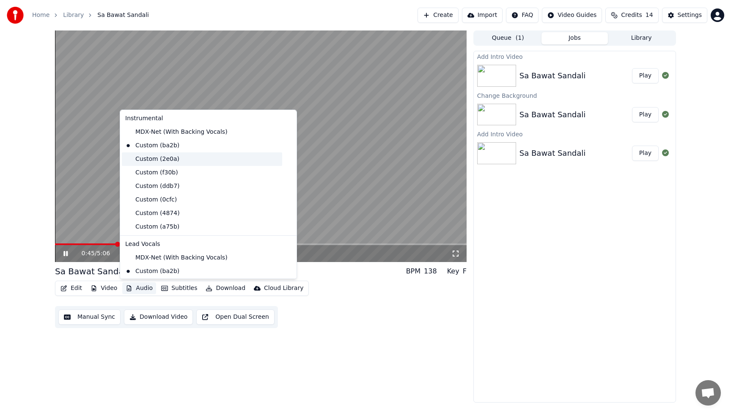
click at [147, 161] on div "Custom (2e0a)" at bounding box center [202, 159] width 160 height 14
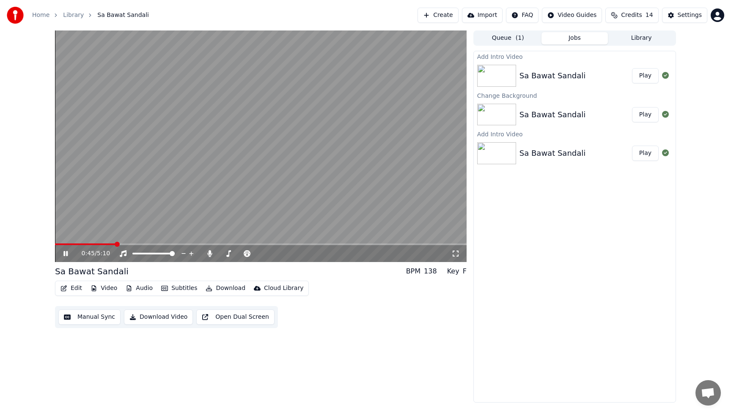
click at [148, 288] on button "Audio" at bounding box center [139, 288] width 34 height 12
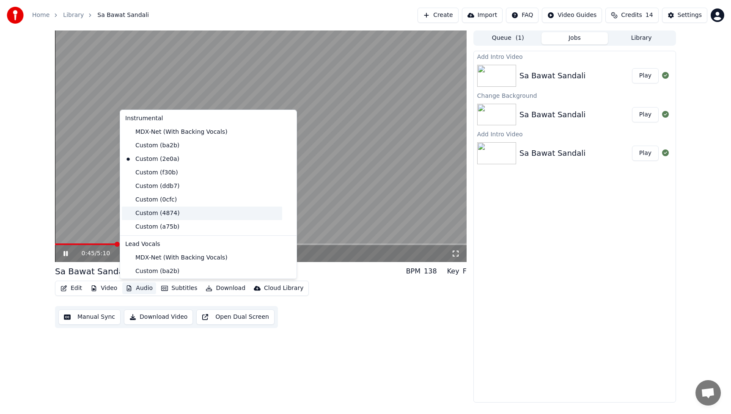
click at [149, 214] on div "Custom (4874)" at bounding box center [202, 213] width 160 height 14
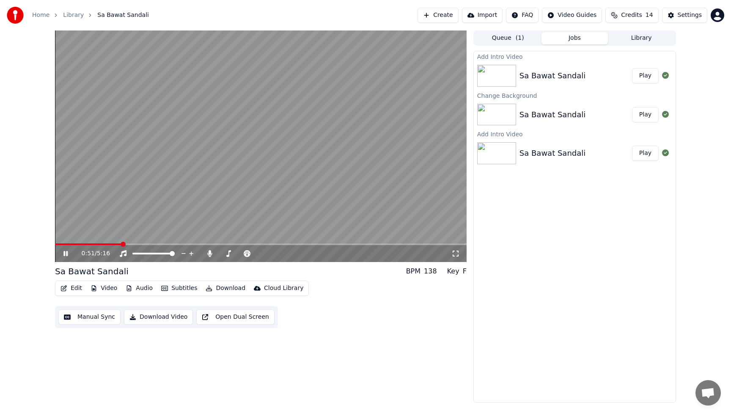
click at [145, 289] on button "Audio" at bounding box center [139, 288] width 34 height 12
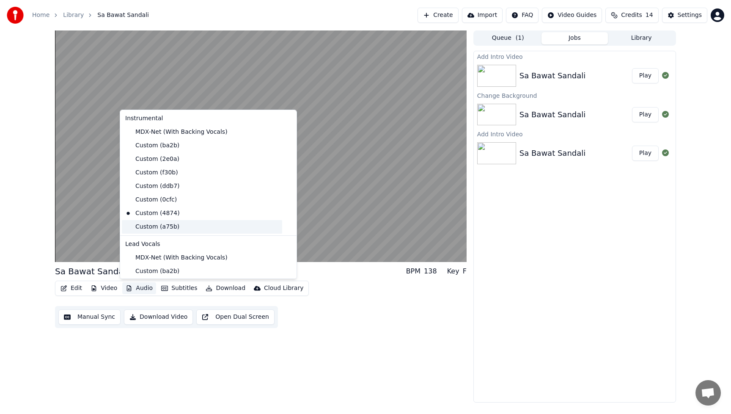
click at [154, 226] on div "Custom (a75b)" at bounding box center [202, 227] width 160 height 14
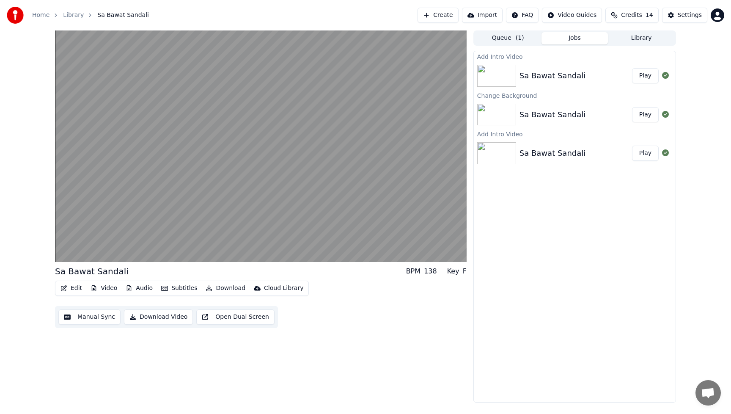
click at [148, 288] on button "Audio" at bounding box center [139, 288] width 34 height 12
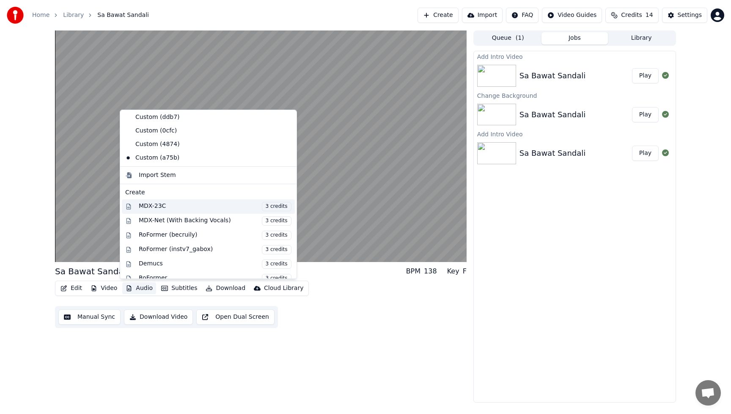
scroll to position [105, 0]
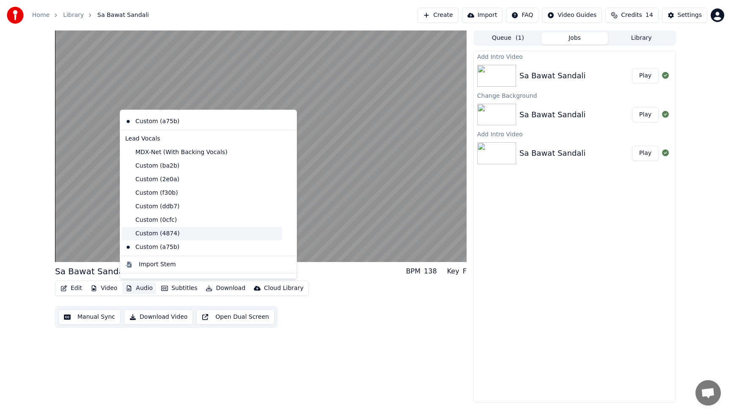
click at [149, 233] on div "Custom (4874)" at bounding box center [202, 234] width 160 height 14
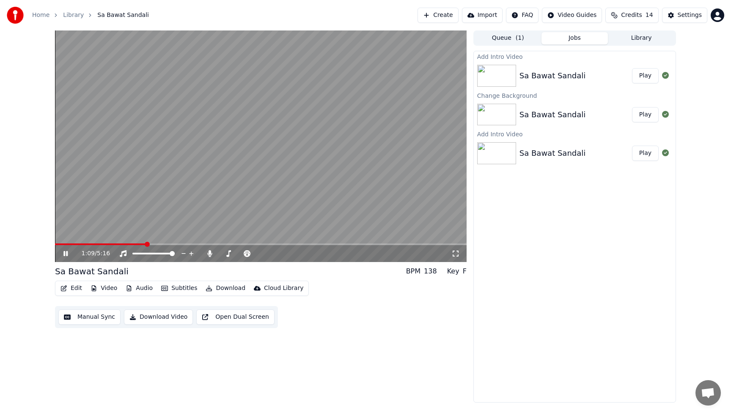
click at [143, 285] on button "Audio" at bounding box center [139, 288] width 34 height 12
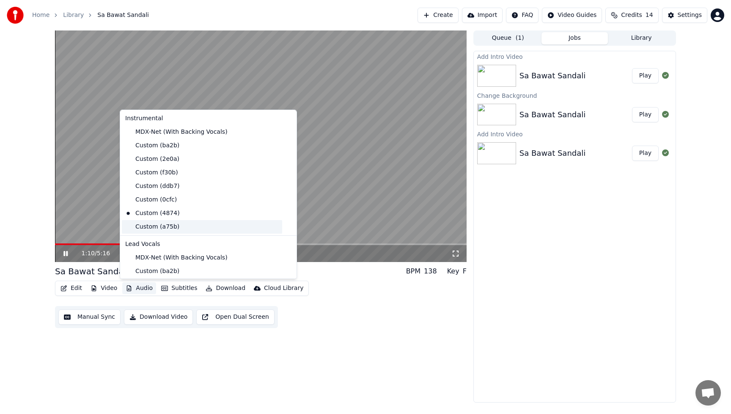
click at [154, 228] on div "Custom (a75b)" at bounding box center [202, 227] width 160 height 14
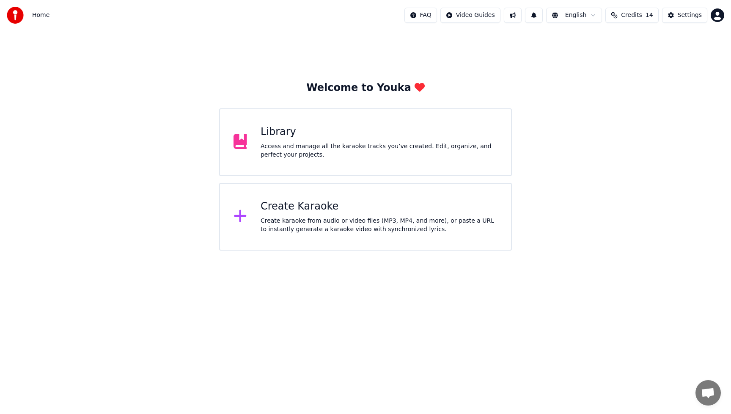
click at [369, 137] on div "Library" at bounding box center [379, 132] width 237 height 14
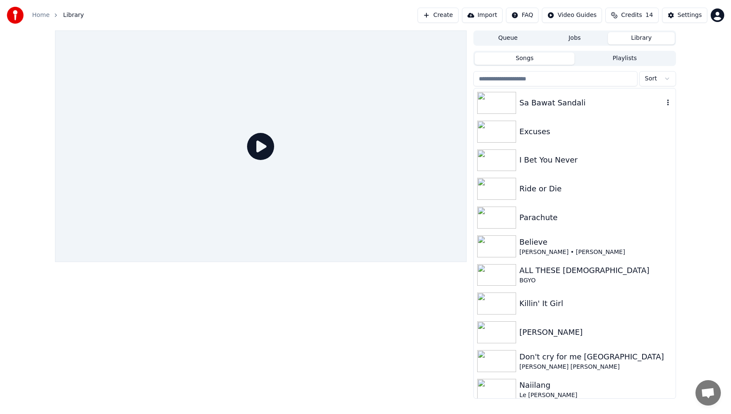
click at [563, 105] on div "Sa Bawat Sandali" at bounding box center [591, 103] width 144 height 12
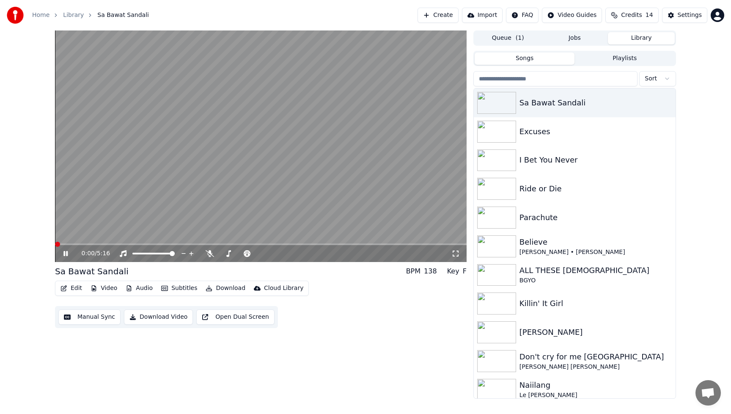
click at [55, 245] on span at bounding box center [57, 244] width 5 height 5
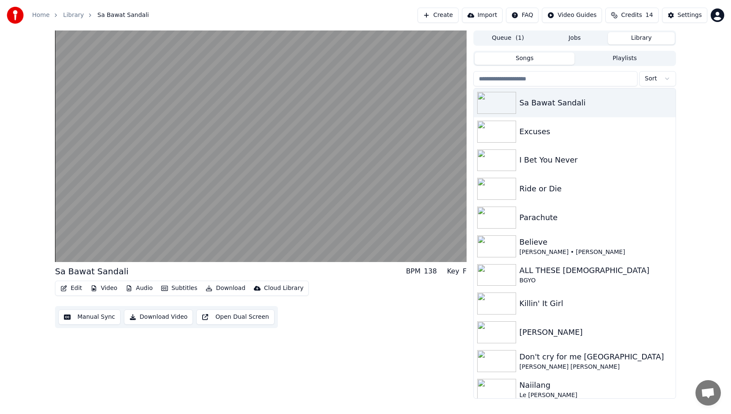
click at [145, 288] on button "Audio" at bounding box center [139, 288] width 34 height 12
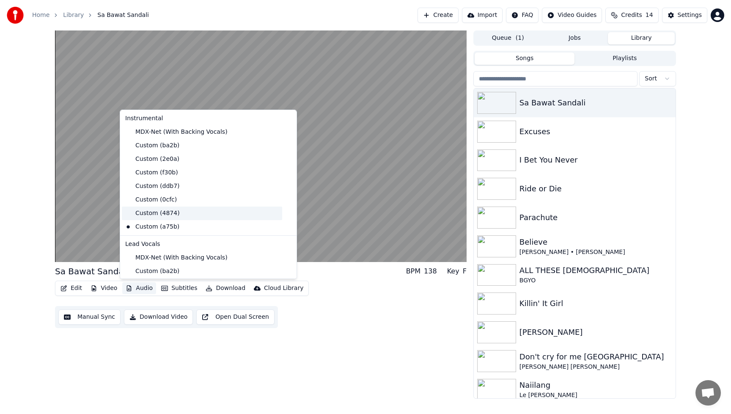
click at [144, 213] on div "Custom (4874)" at bounding box center [202, 213] width 160 height 14
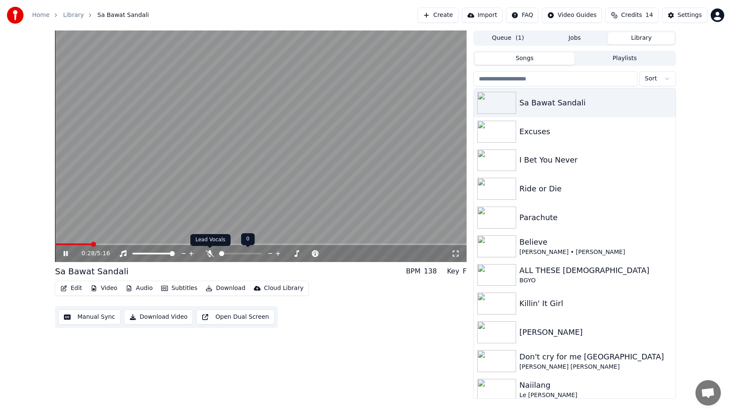
click at [210, 250] on icon at bounding box center [210, 253] width 8 height 7
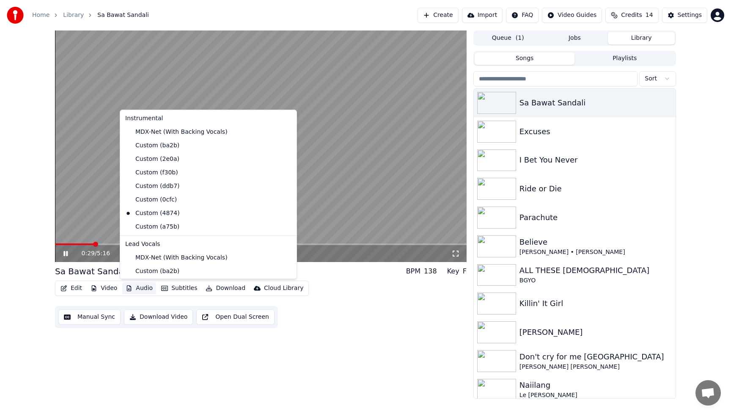
click at [142, 288] on button "Audio" at bounding box center [139, 288] width 34 height 12
click at [151, 226] on div "Custom (a75b)" at bounding box center [202, 227] width 160 height 14
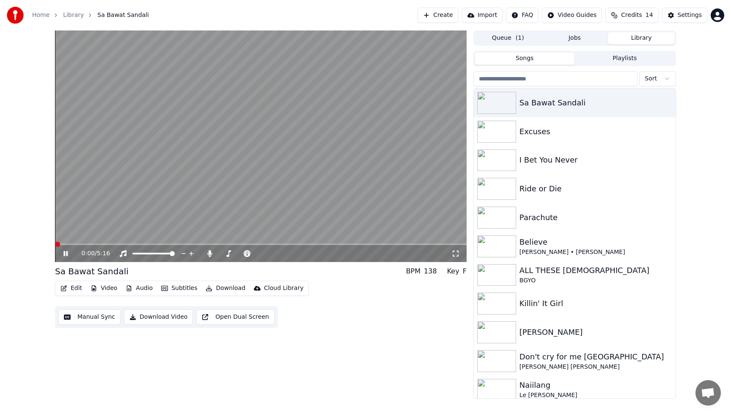
click at [143, 288] on button "Audio" at bounding box center [139, 288] width 34 height 12
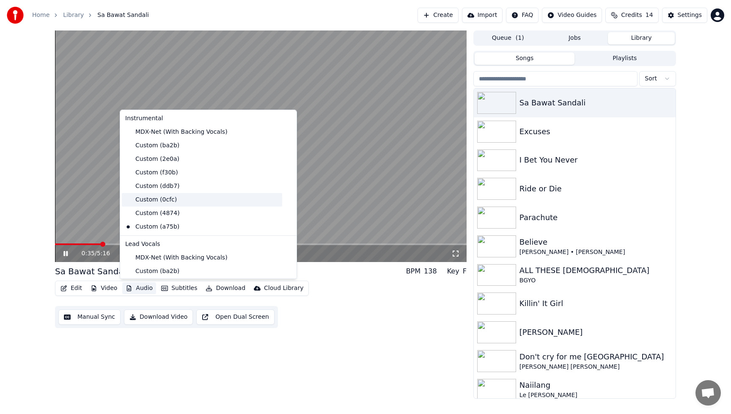
click at [150, 201] on div "Custom (0cfc)" at bounding box center [202, 200] width 160 height 14
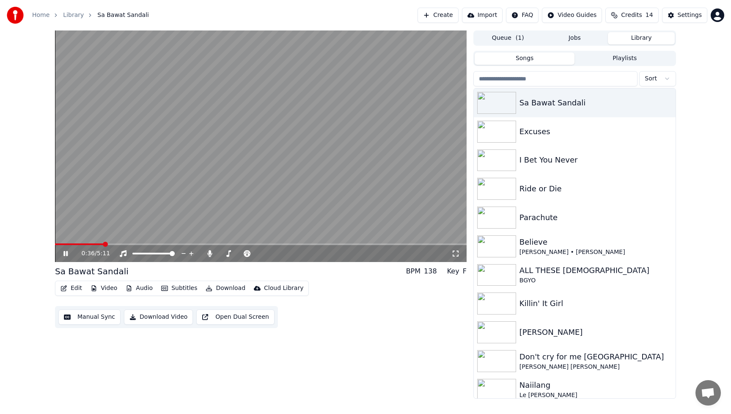
click at [146, 288] on button "Audio" at bounding box center [139, 288] width 34 height 12
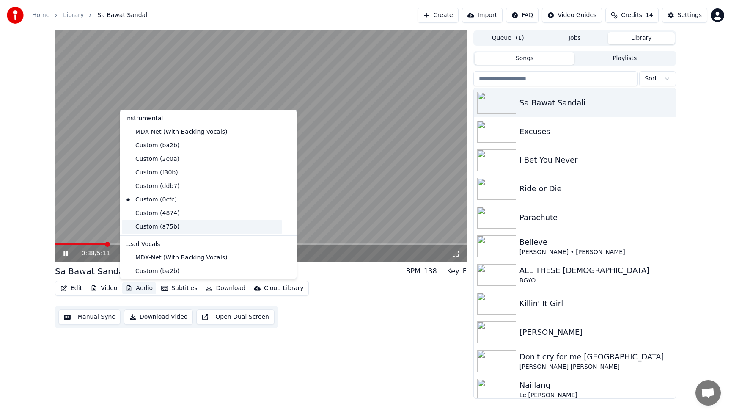
click at [146, 225] on div "Custom (a75b)" at bounding box center [202, 227] width 160 height 14
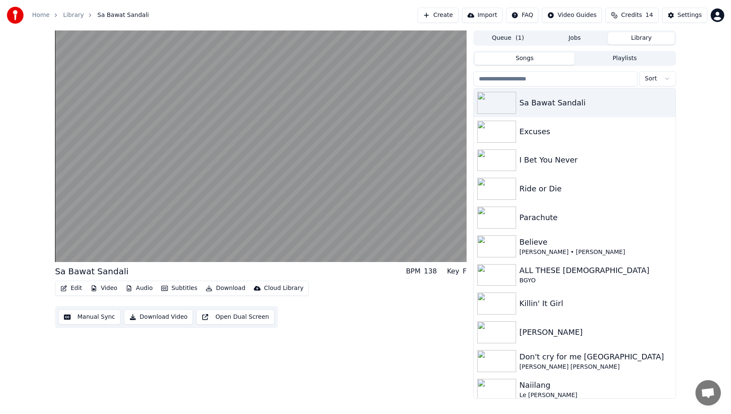
click at [136, 287] on button "Audio" at bounding box center [139, 288] width 34 height 12
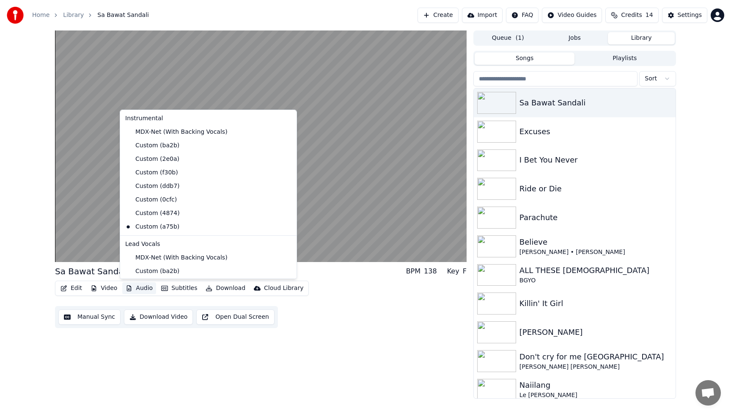
scroll to position [151, 0]
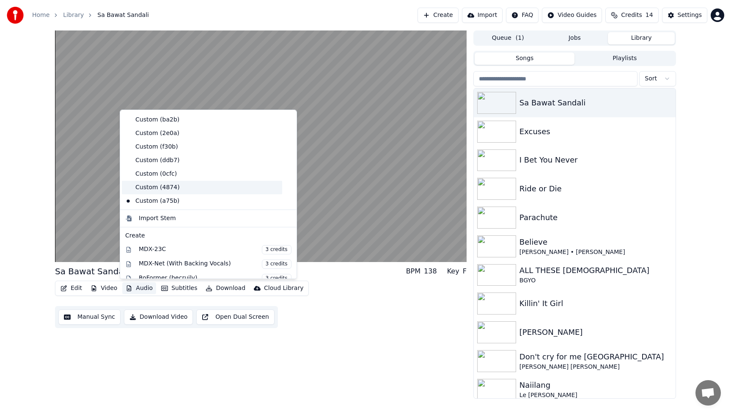
click at [151, 186] on div "Custom (4874)" at bounding box center [202, 188] width 160 height 14
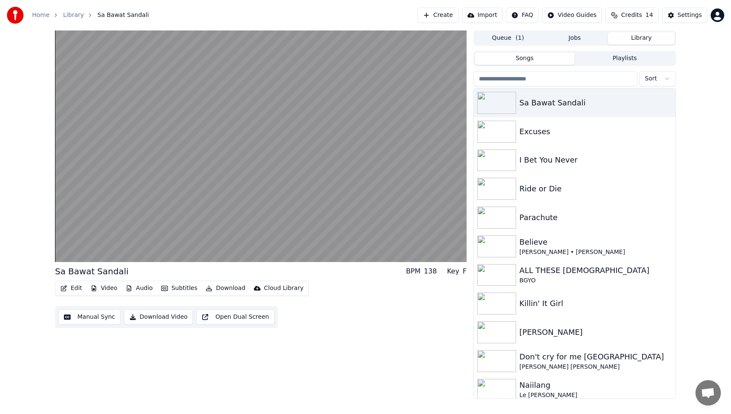
click at [141, 285] on button "Audio" at bounding box center [139, 288] width 34 height 12
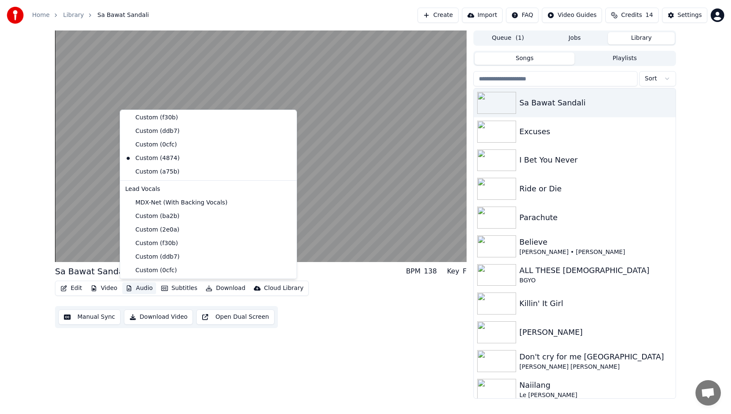
scroll to position [123, 0]
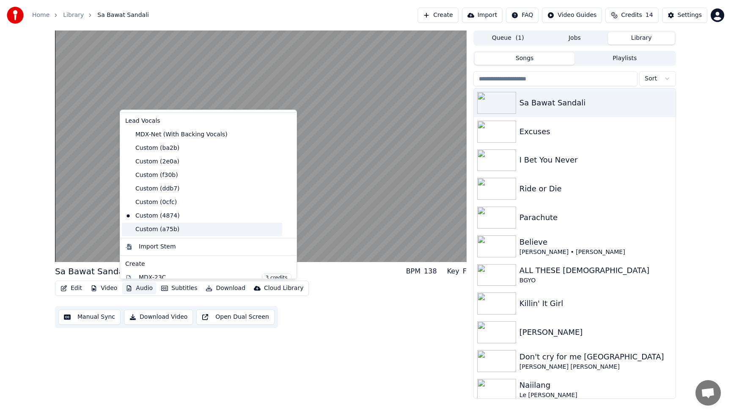
click at [148, 228] on div "Custom (a75b)" at bounding box center [202, 229] width 160 height 14
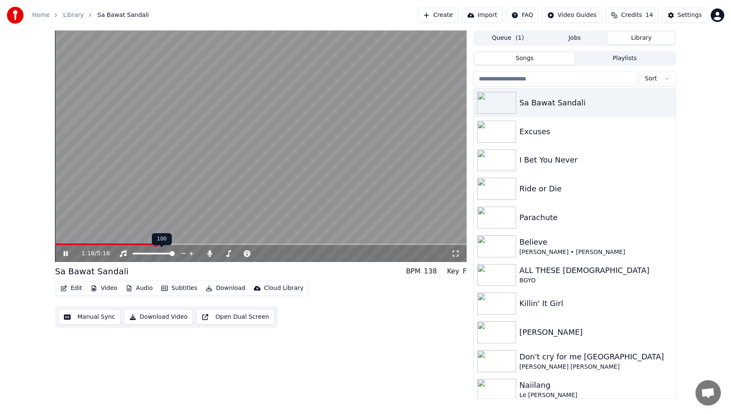
click at [175, 253] on span at bounding box center [172, 253] width 5 height 5
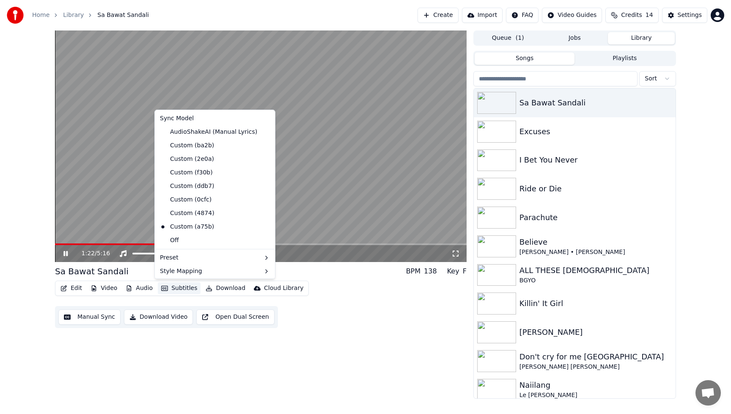
click at [185, 286] on button "Subtitles" at bounding box center [179, 288] width 43 height 12
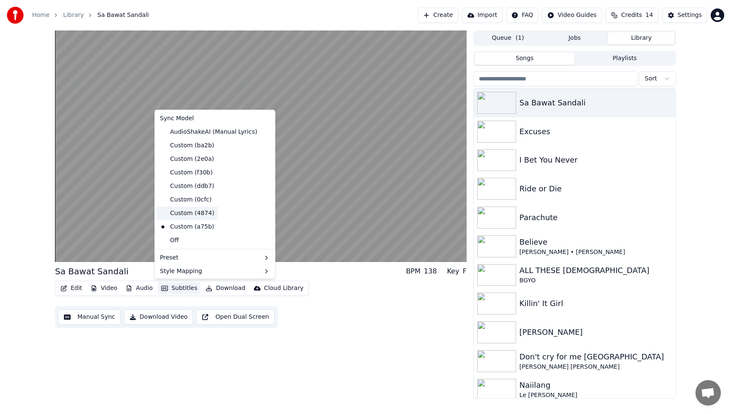
click at [191, 212] on div "Custom (4874)" at bounding box center [186, 213] width 61 height 14
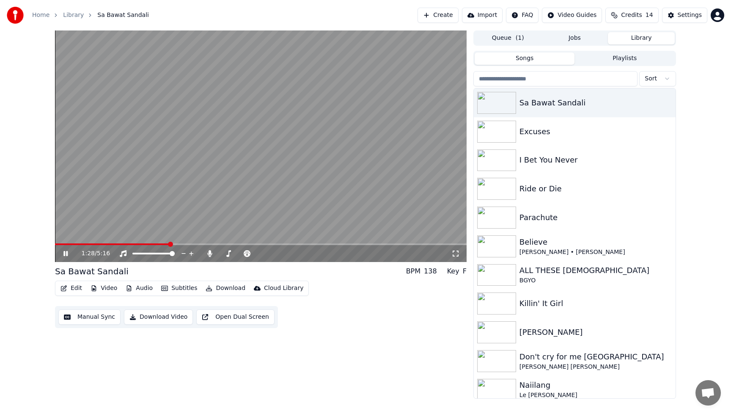
click at [186, 288] on button "Subtitles" at bounding box center [179, 288] width 43 height 12
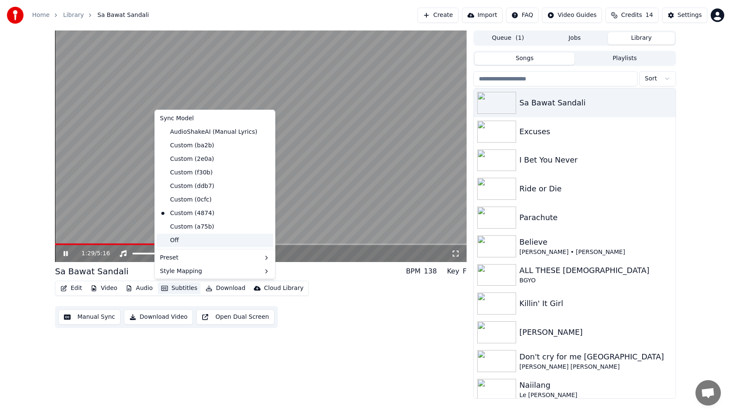
click at [180, 242] on div "Off" at bounding box center [214, 240] width 117 height 14
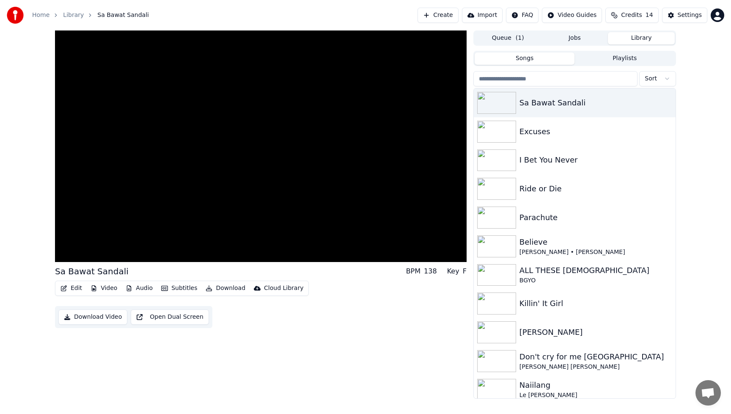
click at [182, 290] on button "Subtitles" at bounding box center [179, 288] width 43 height 12
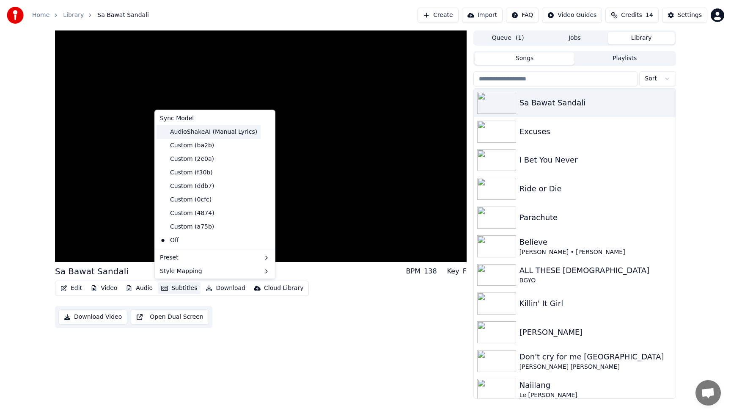
click at [188, 134] on div "AudioShakeAI (Manual Lyrics)" at bounding box center [208, 132] width 104 height 14
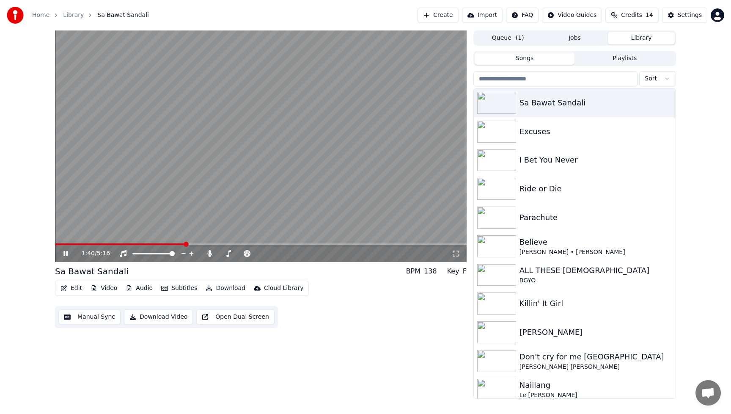
click at [182, 287] on button "Subtitles" at bounding box center [179, 288] width 43 height 12
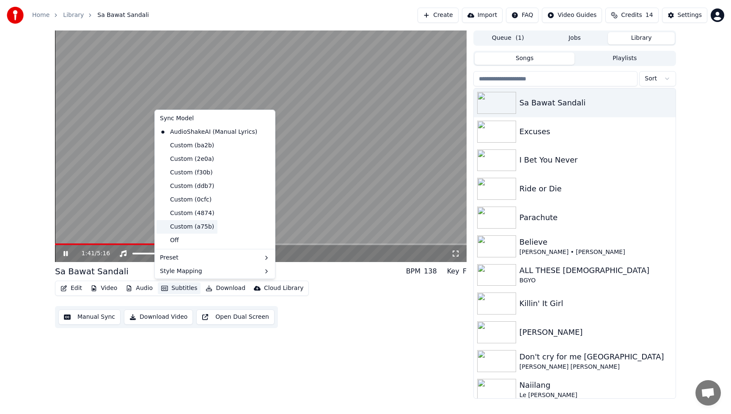
click at [186, 225] on div "Custom (a75b)" at bounding box center [186, 227] width 61 height 14
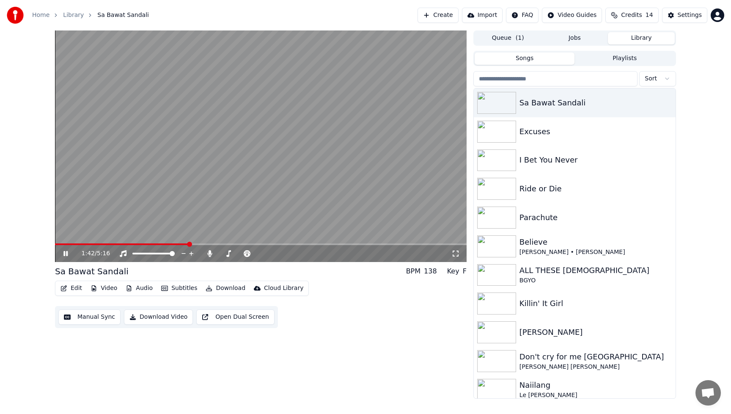
click at [180, 286] on button "Subtitles" at bounding box center [179, 288] width 43 height 12
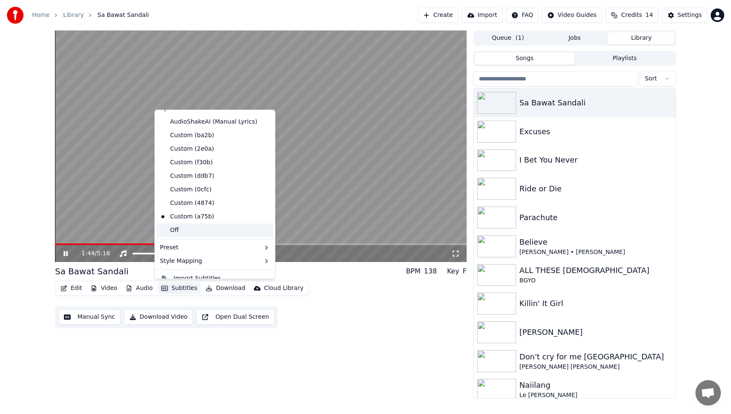
scroll to position [19, 0]
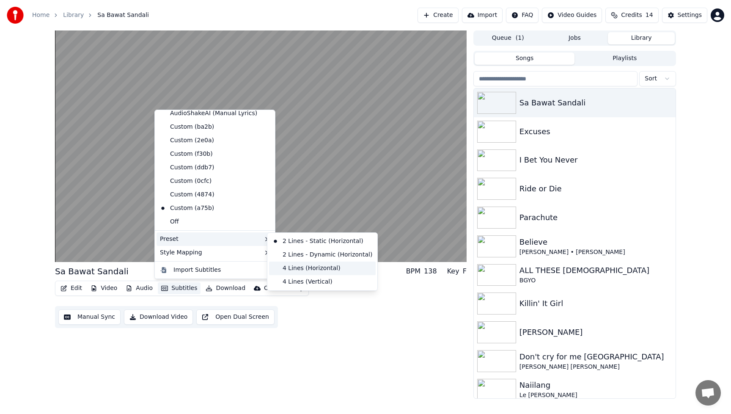
click at [294, 268] on div "4 Lines (Horizontal)" at bounding box center [322, 268] width 107 height 14
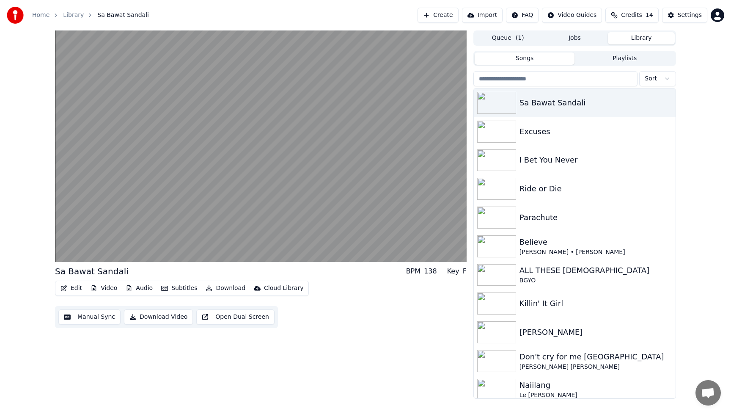
click at [192, 288] on button "Subtitles" at bounding box center [179, 288] width 43 height 12
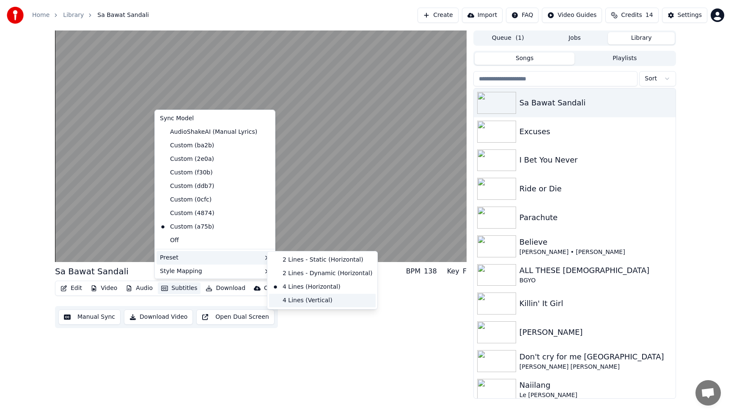
click at [302, 299] on div "4 Lines (Vertical)" at bounding box center [322, 301] width 107 height 14
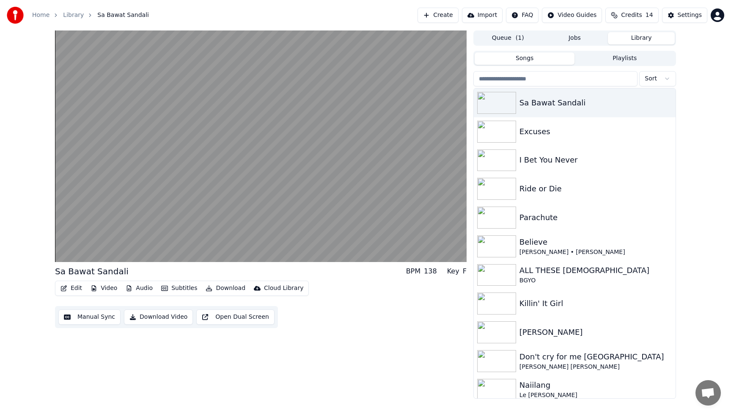
click at [178, 290] on button "Subtitles" at bounding box center [179, 288] width 43 height 12
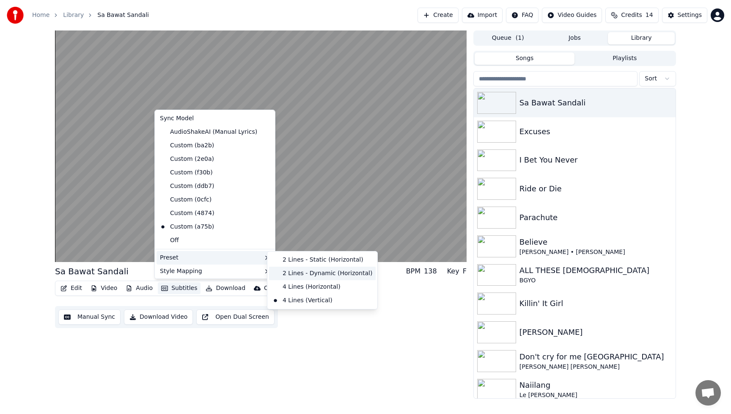
click at [307, 273] on div "2 Lines - Dynamic (Horizontal)" at bounding box center [322, 273] width 107 height 14
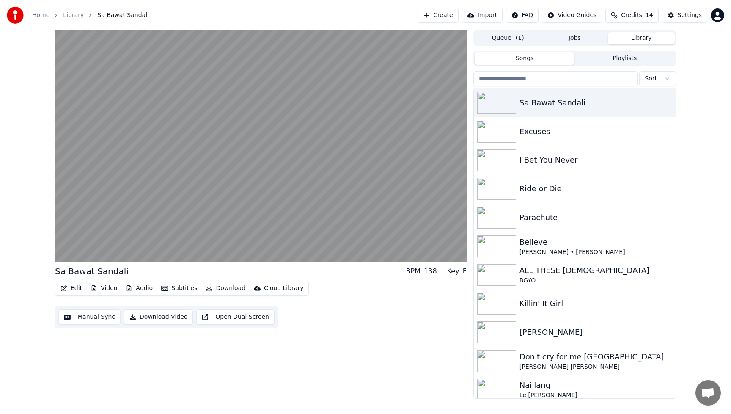
click at [181, 288] on button "Subtitles" at bounding box center [179, 288] width 43 height 12
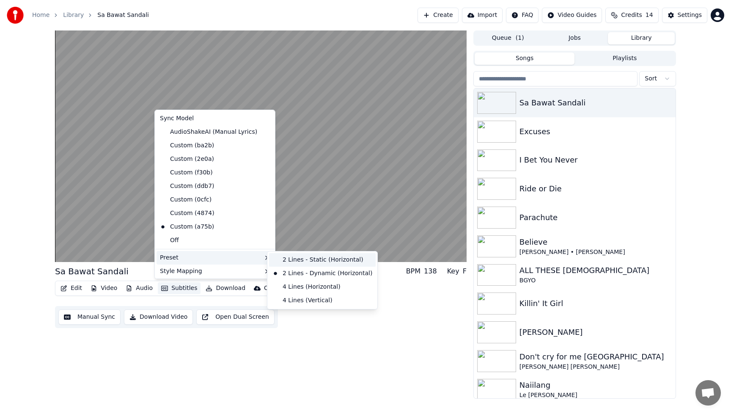
click at [309, 261] on div "2 Lines - Static (Horizontal)" at bounding box center [322, 260] width 107 height 14
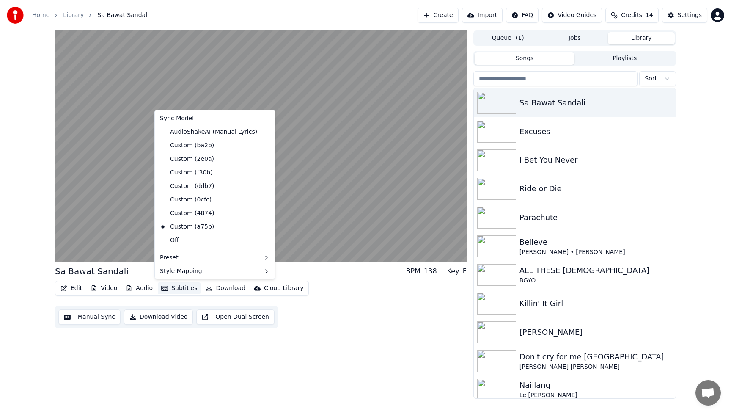
click at [176, 288] on button "Subtitles" at bounding box center [179, 288] width 43 height 12
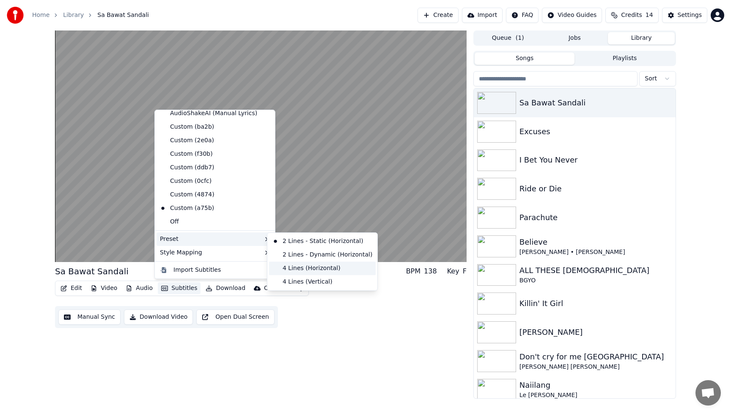
click at [314, 269] on div "4 Lines (Horizontal)" at bounding box center [322, 268] width 107 height 14
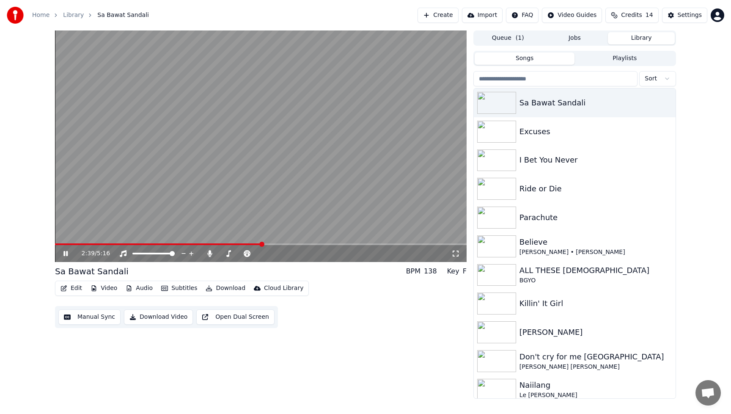
click at [189, 288] on button "Subtitles" at bounding box center [179, 288] width 43 height 12
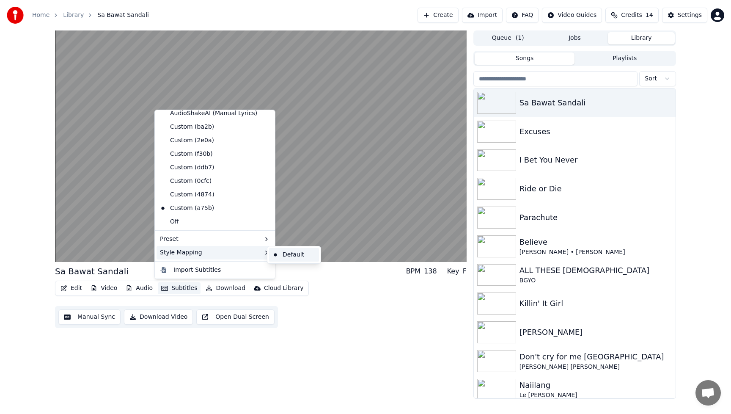
click at [296, 255] on div "Default" at bounding box center [294, 255] width 50 height 14
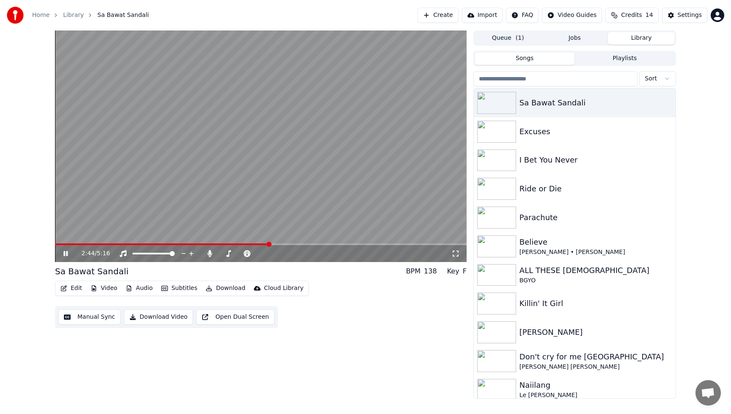
click at [187, 287] on button "Subtitles" at bounding box center [179, 288] width 43 height 12
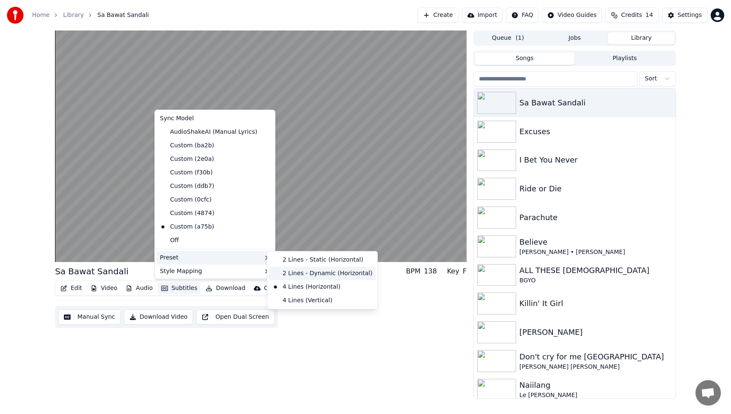
click at [312, 271] on div "2 Lines - Dynamic (Horizontal)" at bounding box center [322, 273] width 107 height 14
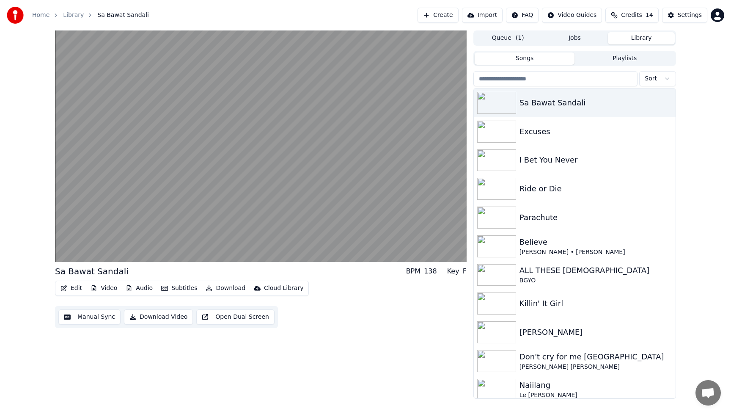
click at [110, 287] on button "Video" at bounding box center [103, 288] width 33 height 12
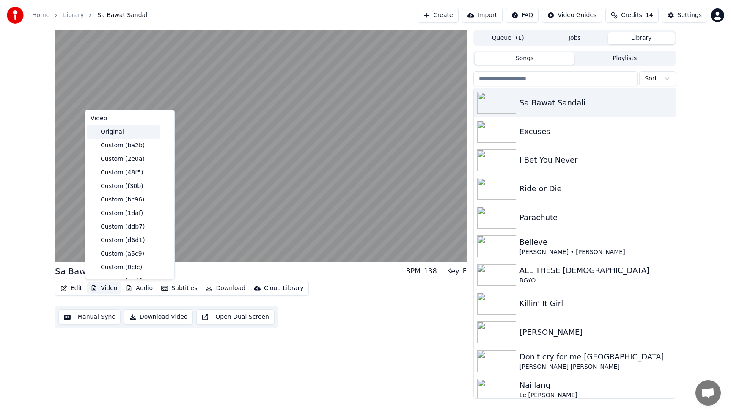
click at [105, 131] on div "Original" at bounding box center [123, 132] width 73 height 14
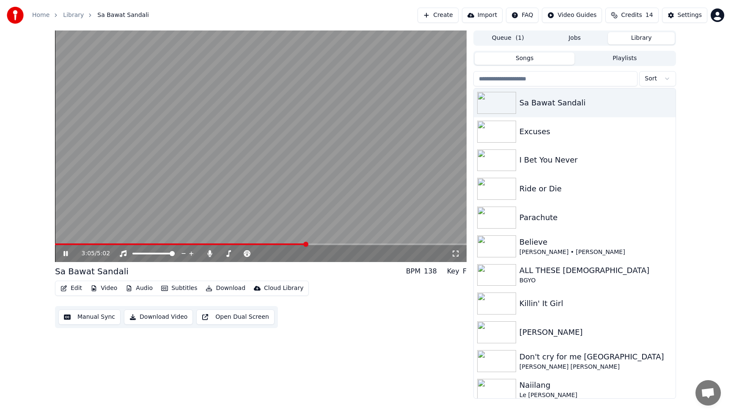
click at [141, 288] on button "Audio" at bounding box center [139, 288] width 34 height 12
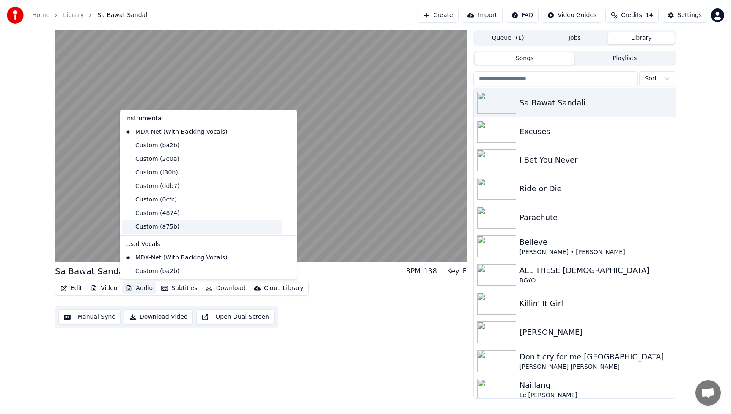
click at [159, 227] on div "Custom (a75b)" at bounding box center [202, 227] width 160 height 14
